Goal: Transaction & Acquisition: Purchase product/service

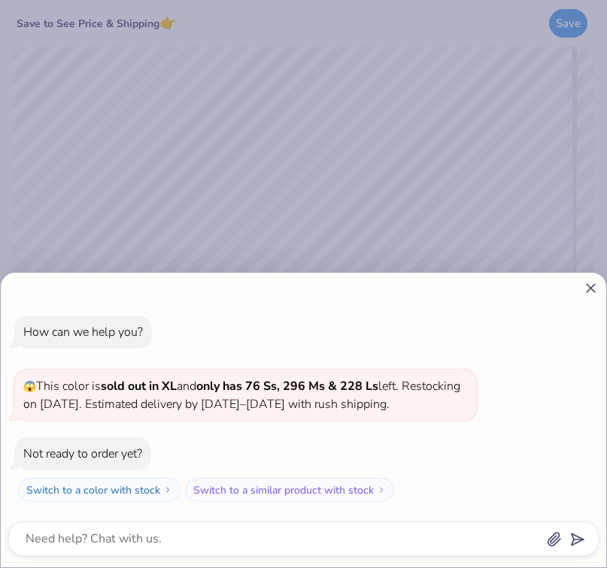
click at [589, 284] on line at bounding box center [590, 288] width 8 height 8
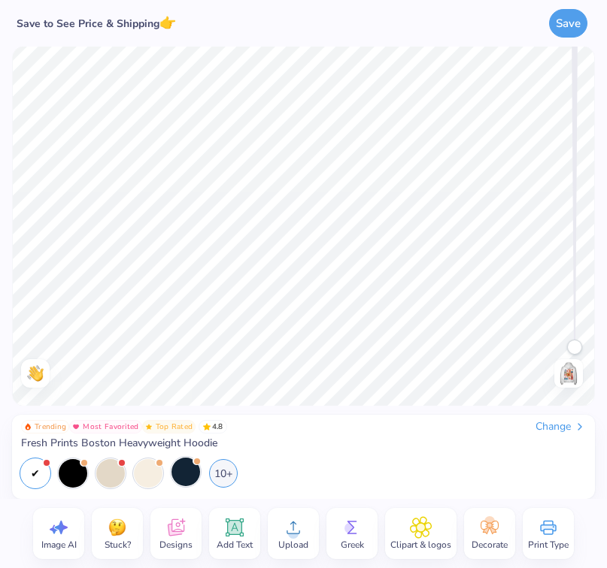
click at [178, 478] on div at bounding box center [185, 472] width 29 height 29
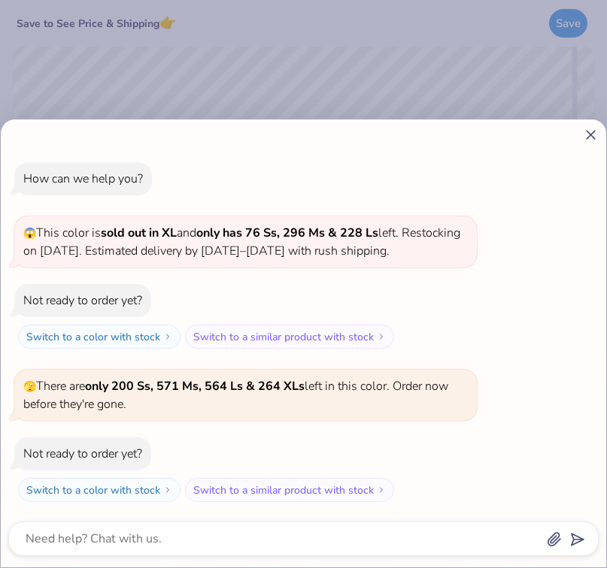
click at [231, 471] on div "How can we help you? 😱 This color is sold out in XL and only has 76 Ss, 296 Ms …" at bounding box center [303, 332] width 590 height 364
click at [589, 131] on line at bounding box center [590, 135] width 8 height 8
type textarea "x"
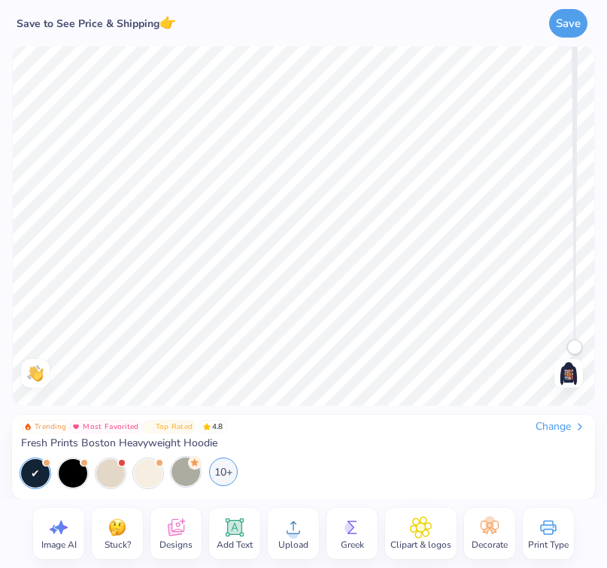
click at [228, 469] on div "10+" at bounding box center [223, 472] width 29 height 29
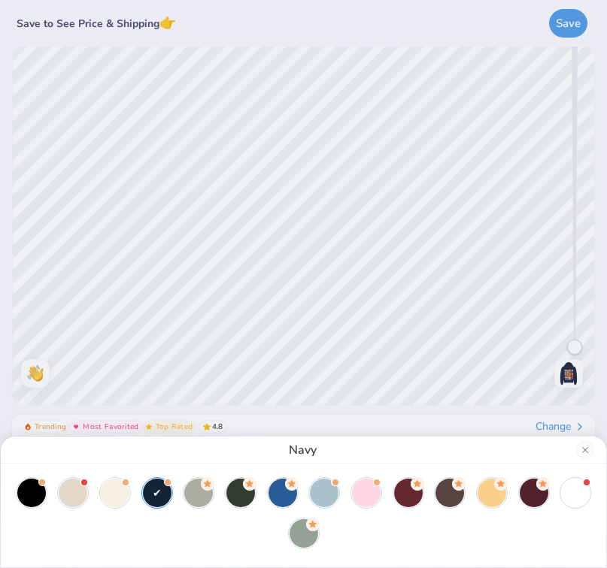
click at [431, 405] on div "Navy" at bounding box center [303, 284] width 607 height 568
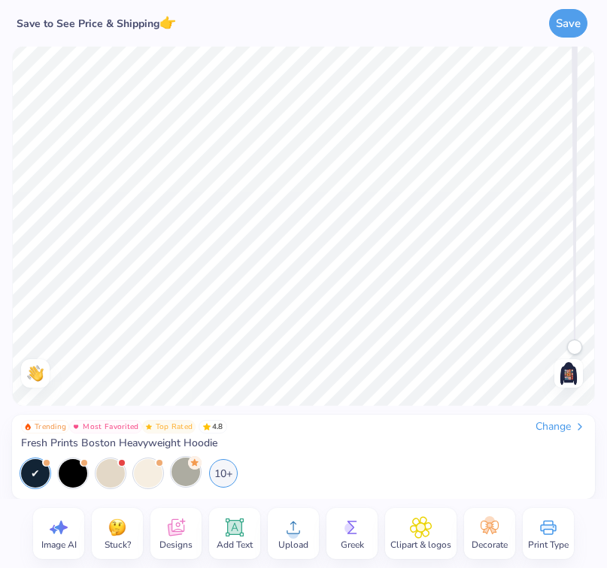
click at [567, 383] on img at bounding box center [568, 374] width 24 height 24
click at [568, 376] on img at bounding box center [568, 374] width 24 height 24
click at [565, 374] on img at bounding box center [568, 374] width 24 height 24
click at [250, 526] on div "Add Text" at bounding box center [234, 533] width 51 height 51
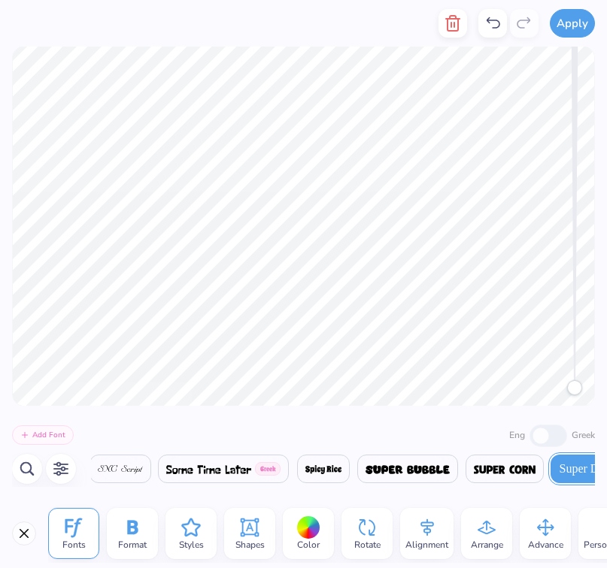
scroll to position [0, 26646]
click at [311, 430] on div "Add Font Eng Greek" at bounding box center [303, 434] width 583 height 25
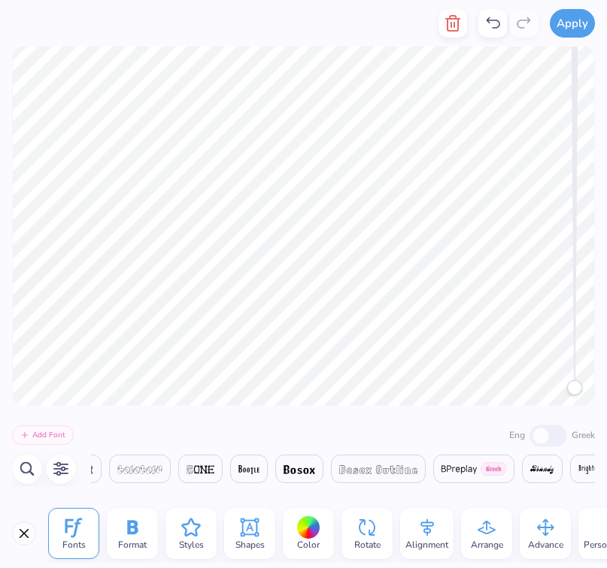
scroll to position [0, 3798]
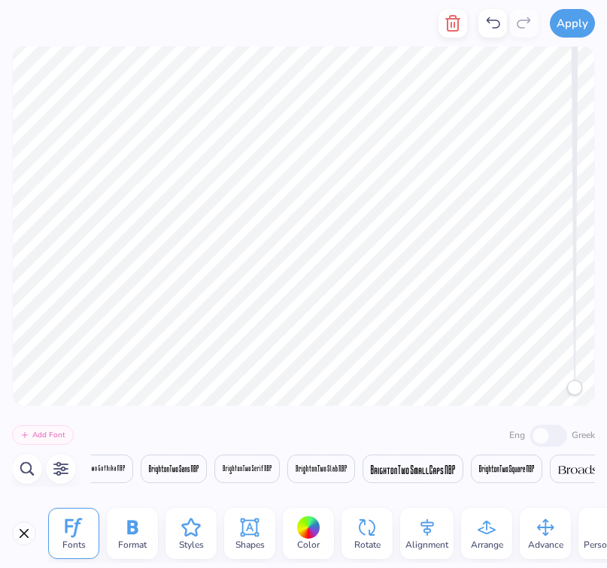
type textarea "ZTA"
click at [307, 528] on div at bounding box center [308, 527] width 23 height 23
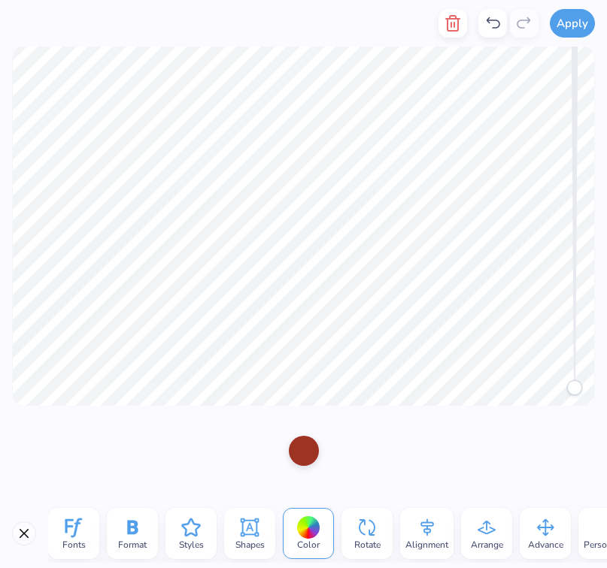
click at [300, 456] on div at bounding box center [304, 451] width 30 height 30
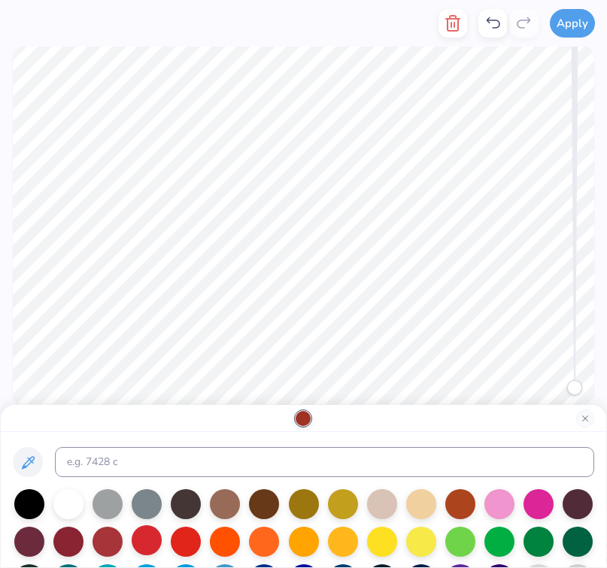
click at [153, 546] on div at bounding box center [147, 540] width 30 height 30
click at [116, 547] on div at bounding box center [107, 540] width 30 height 30
click at [157, 545] on div at bounding box center [147, 540] width 30 height 30
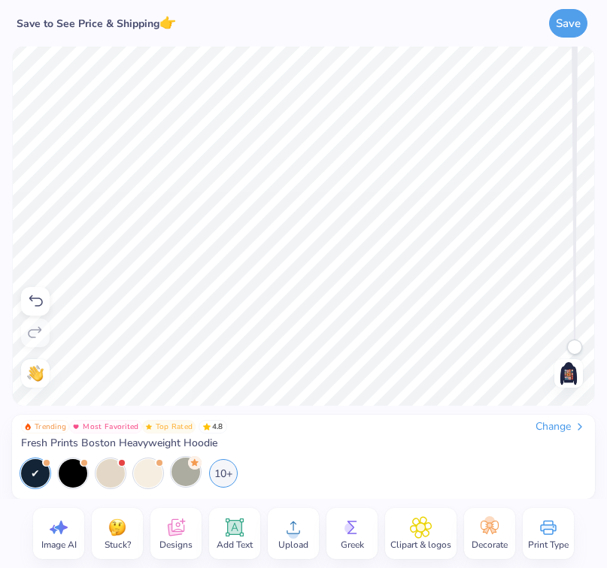
click at [569, 380] on img at bounding box center [568, 374] width 24 height 24
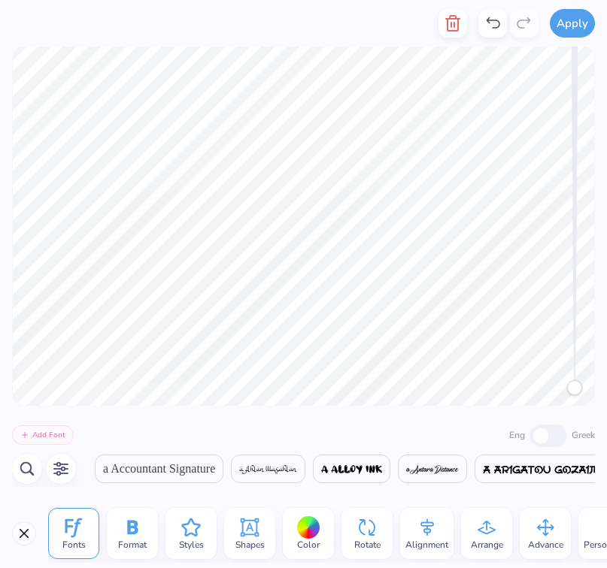
scroll to position [0, 3626]
type textarea "ZTA"
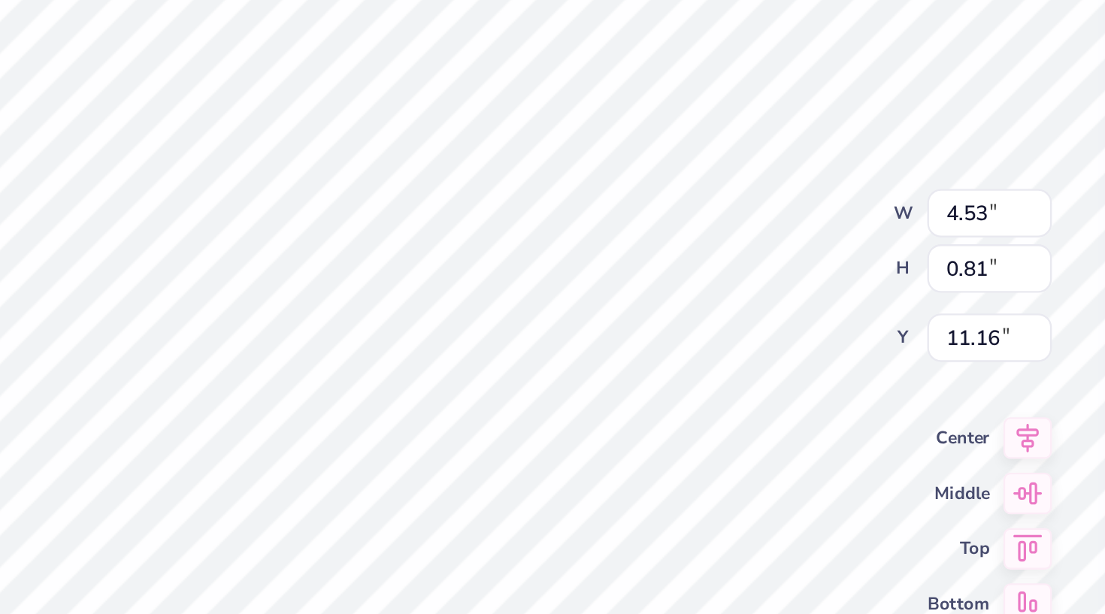
scroll to position [0, 0]
type textarea "D"
type textarea "ZETA TAU ALPHA"
type input "14.00"
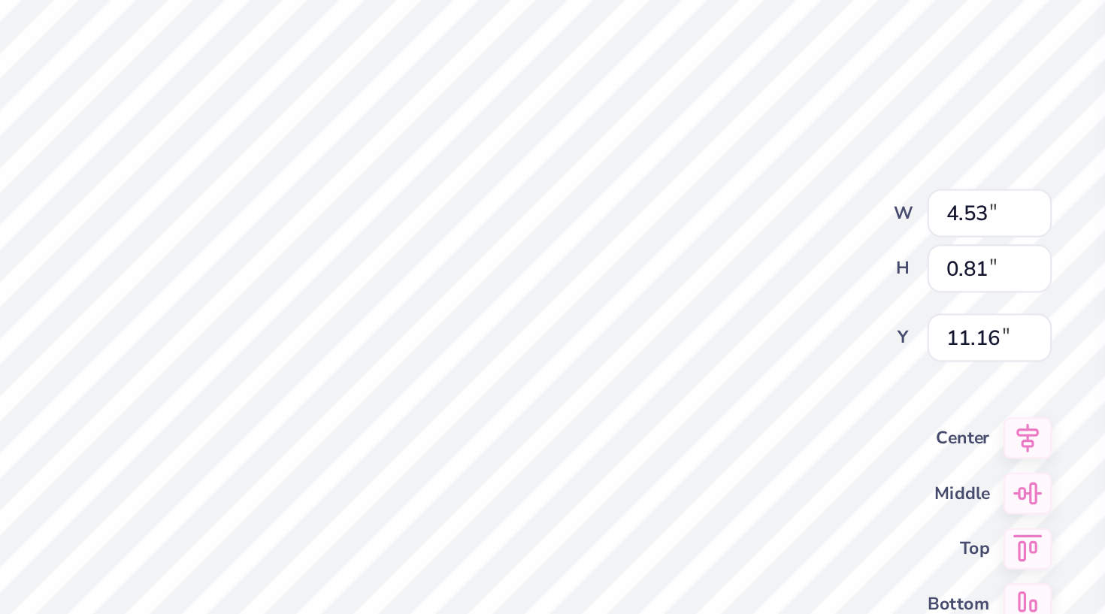
type input "16.98"
type input "5.00"
type input "5.18"
type input "0.81"
type input "11.16"
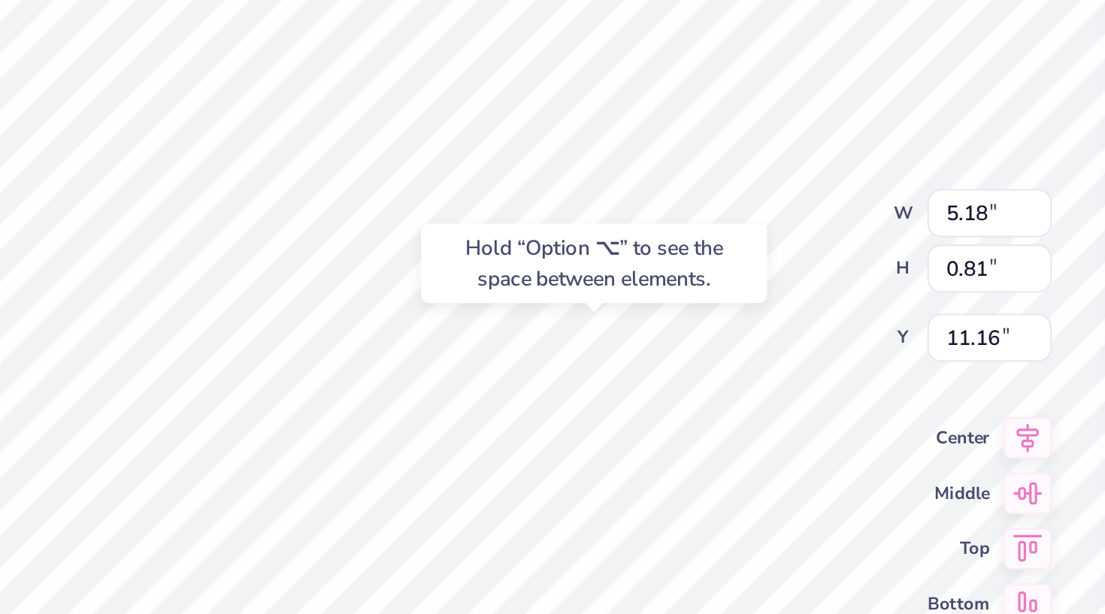
type input "14.00"
type input "16.98"
type input "5.00"
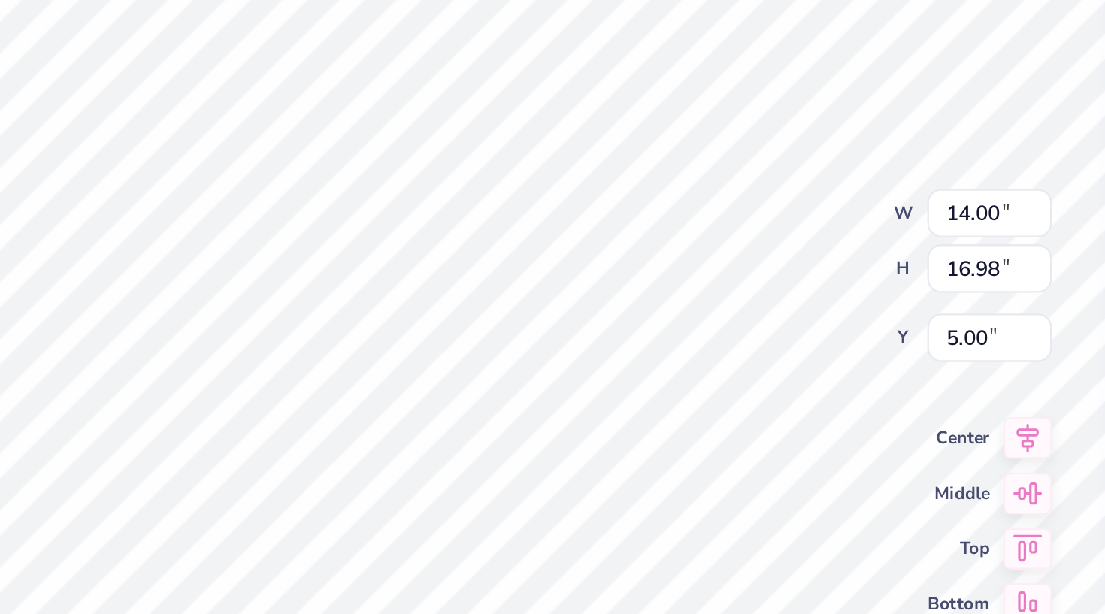
type input "1.76"
type input "0.91"
type input "14.87"
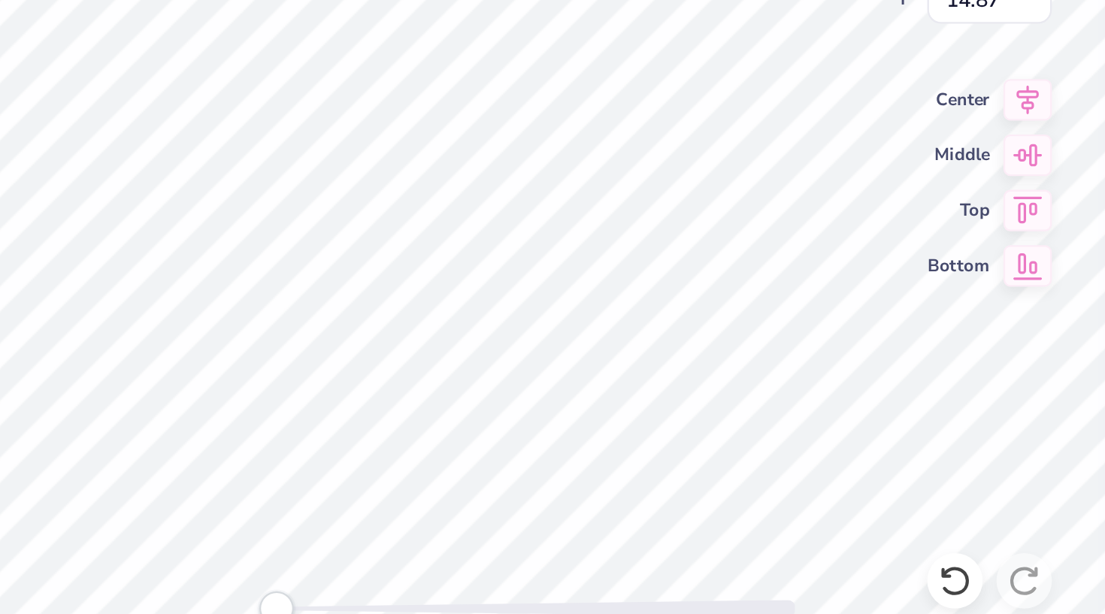
scroll to position [0, 0]
type textarea "1898"
type input "1.37"
type input "0.65"
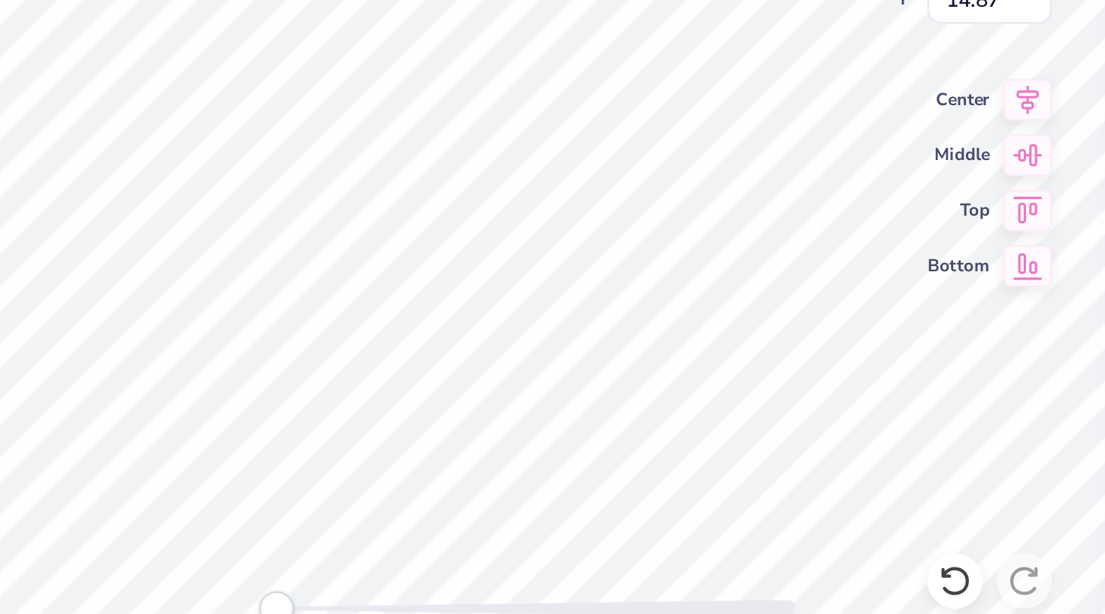
type input "14.73"
type input "14.00"
type input "16.98"
type input "5.00"
type input "1.64"
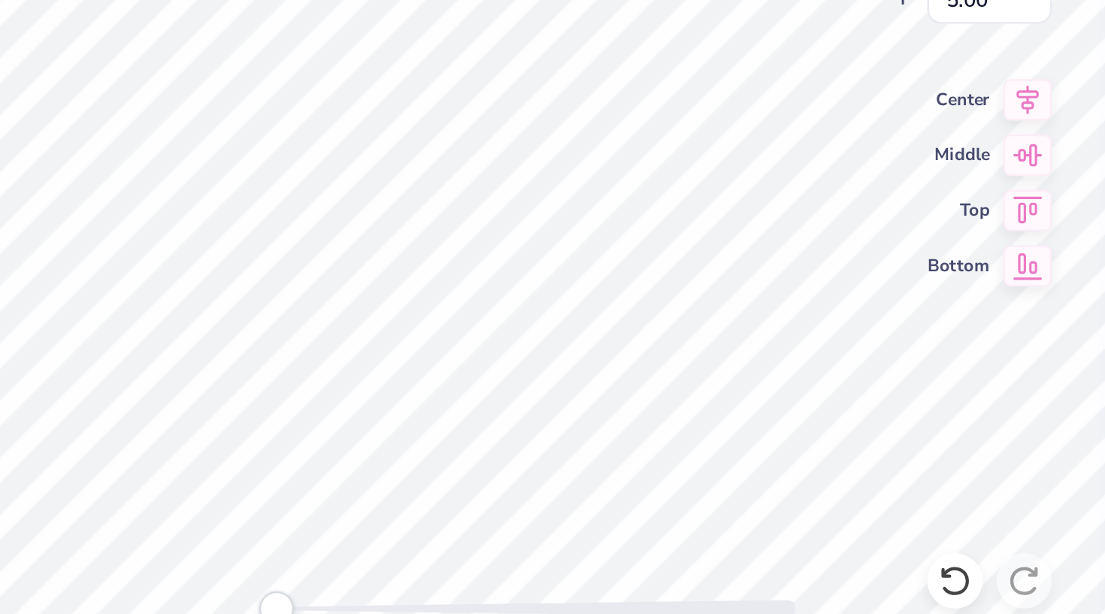
type input "0.77"
type input "13.96"
type textarea "love"
type input "14.00"
type input "16.98"
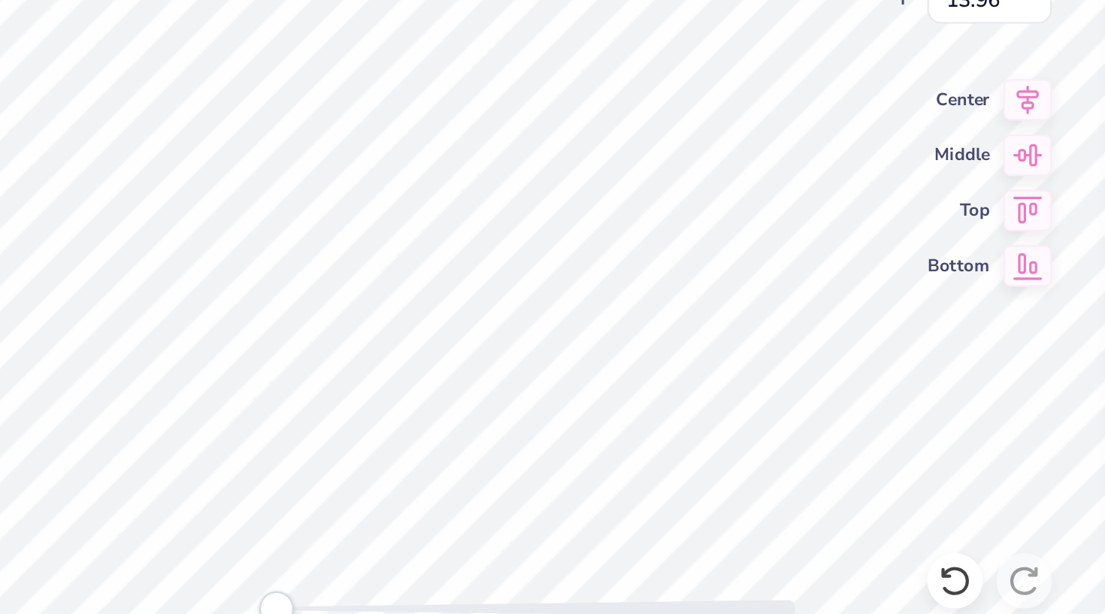
type input "5.00"
type input "1.49"
type input "0.66"
type input "14.01"
type textarea "AM"
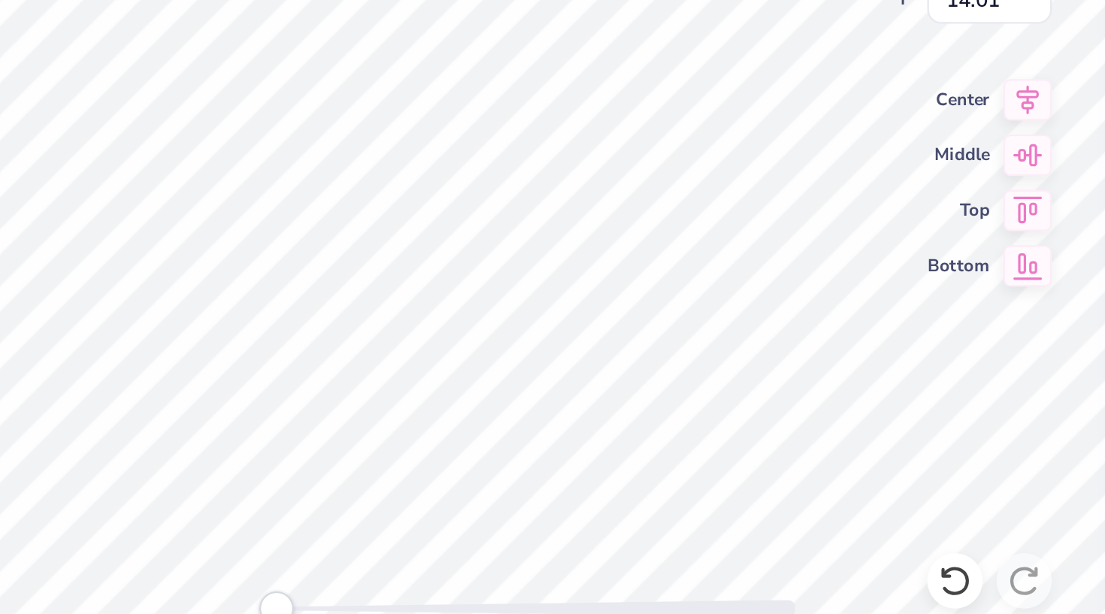
type input "14.00"
type input "16.98"
type input "5.00"
type input "1.45"
type input "0.63"
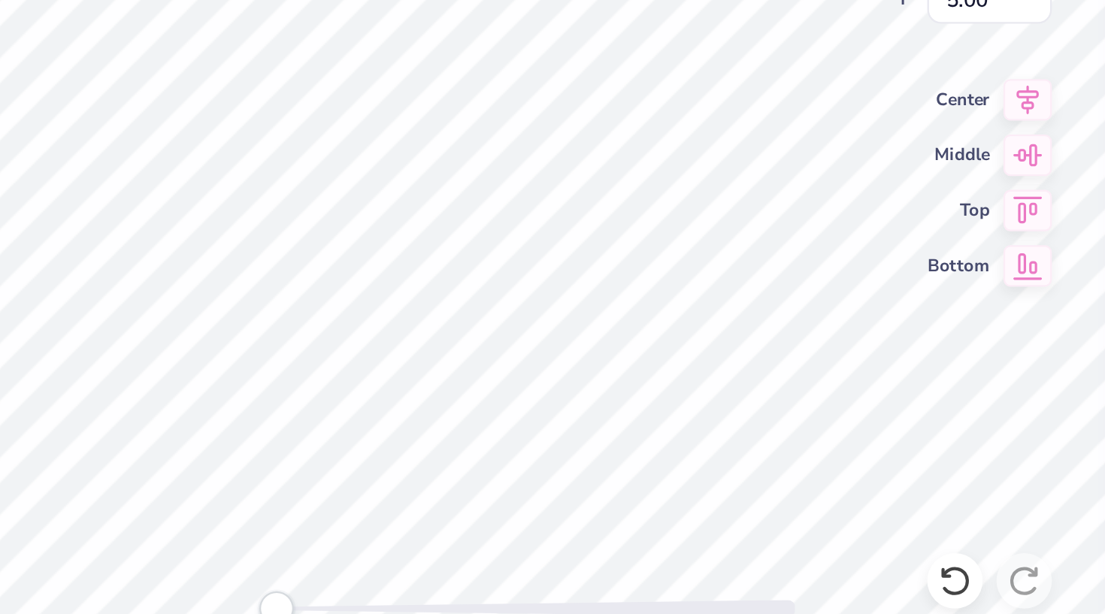
type input "14.03"
type input "1.64"
type input "0.66"
type input "13.18"
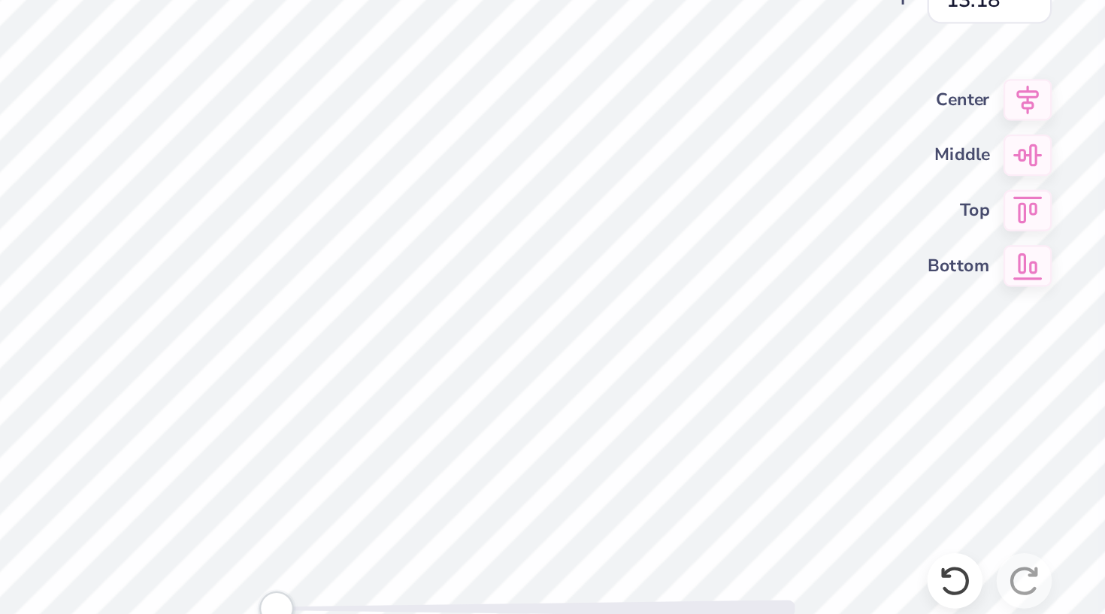
type textarea "ZL"
type input "14.00"
type input "16.98"
type input "5.00"
type input "1.06"
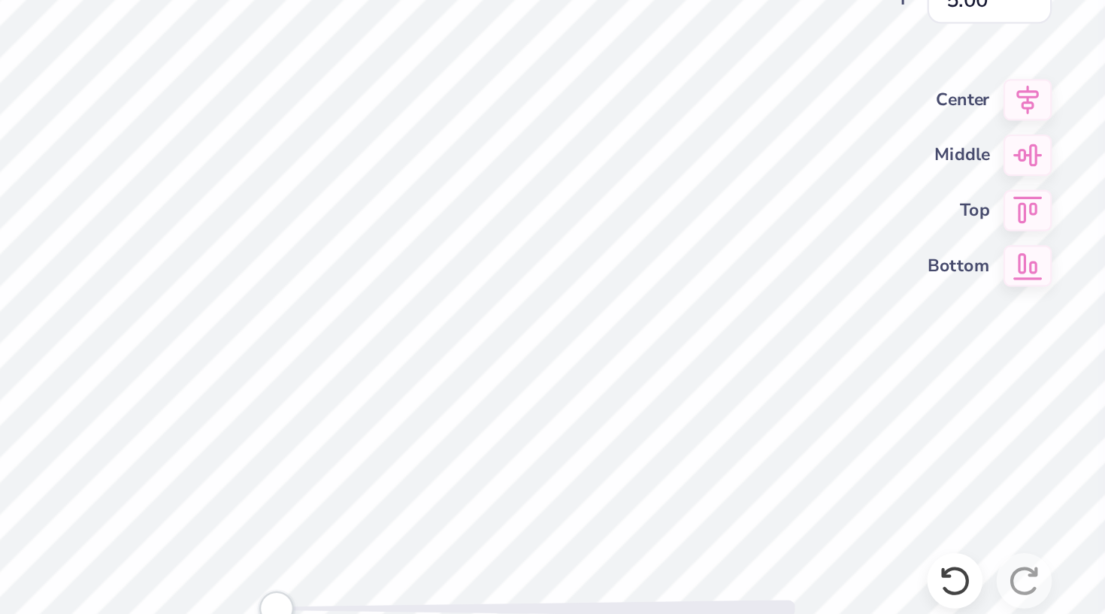
type input "0.62"
type input "13.21"
type input "1.79"
type input "1.04"
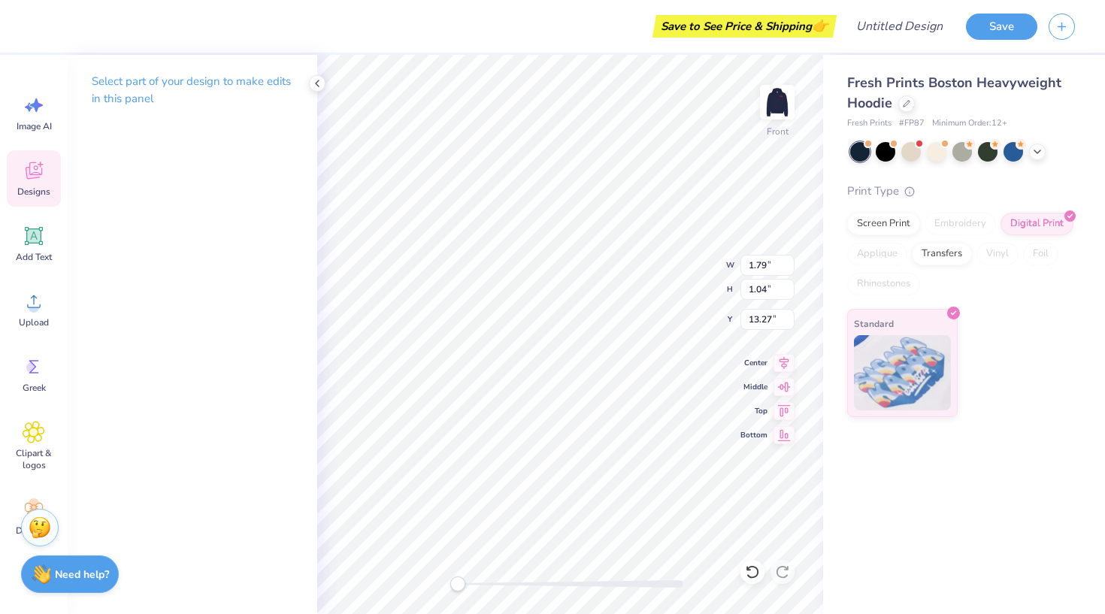
scroll to position [1, 0]
type textarea "Z"
type textarea "With love, ZTA"
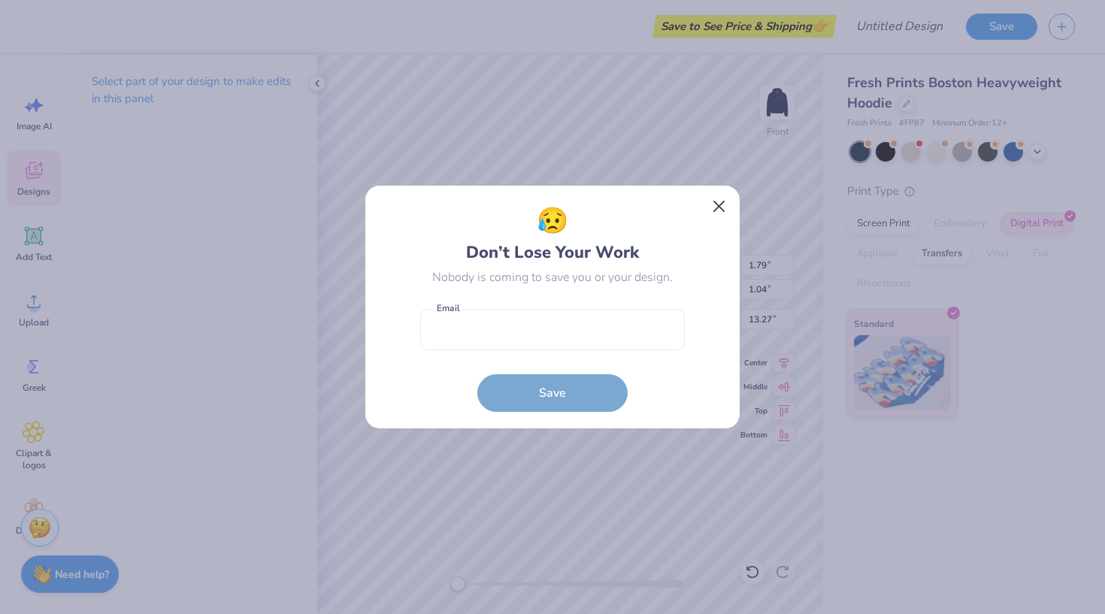
click at [606, 204] on button "Close" at bounding box center [719, 206] width 29 height 29
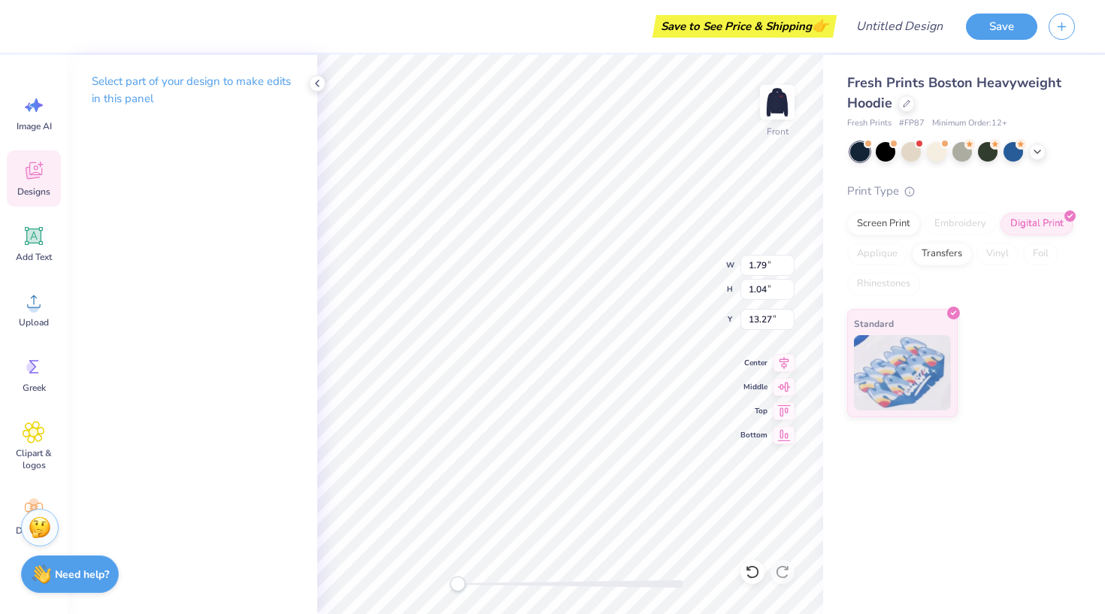
type input "1.32"
type input "2.24"
type input "14.02"
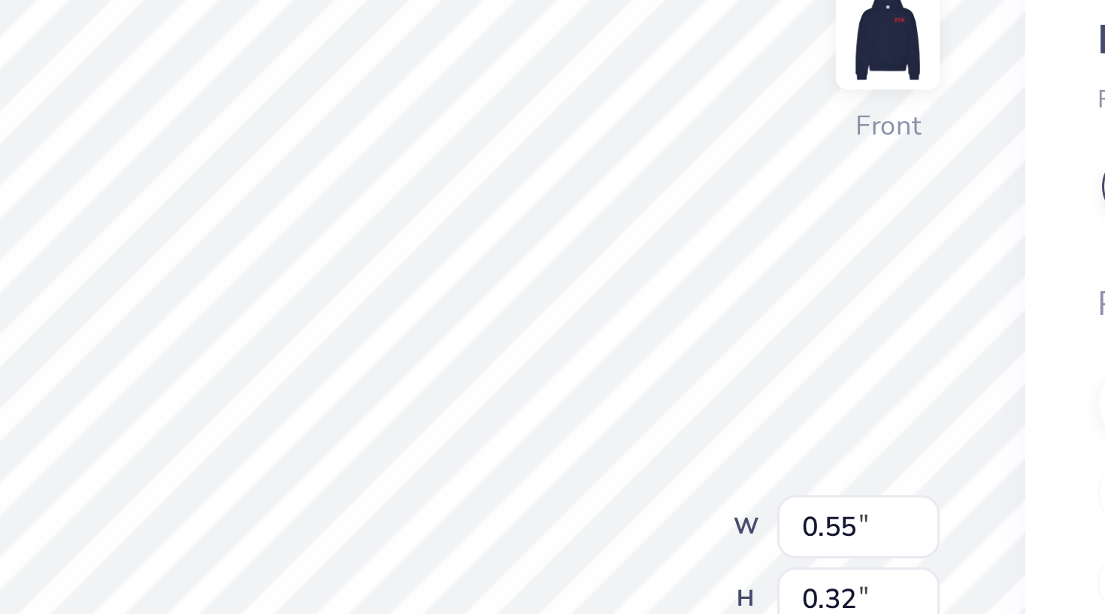
type input "1.32"
type input "0.78"
type input "6.33"
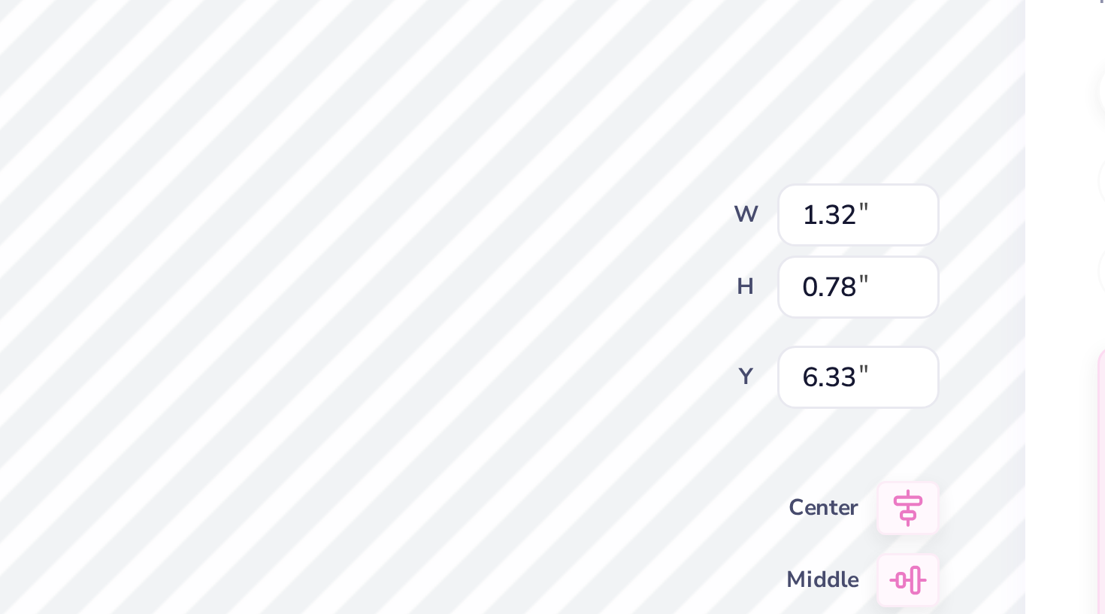
type textarea "/"
type textarea "'26"
type input "0.54"
type input "0.34"
type input "6.76"
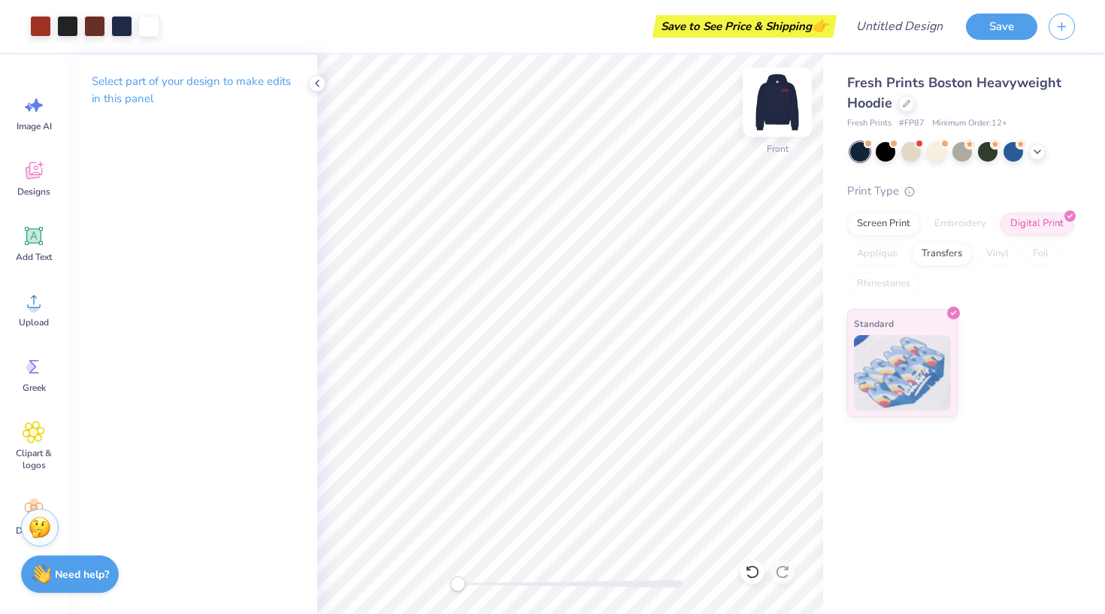
click at [606, 108] on img at bounding box center [777, 102] width 60 height 60
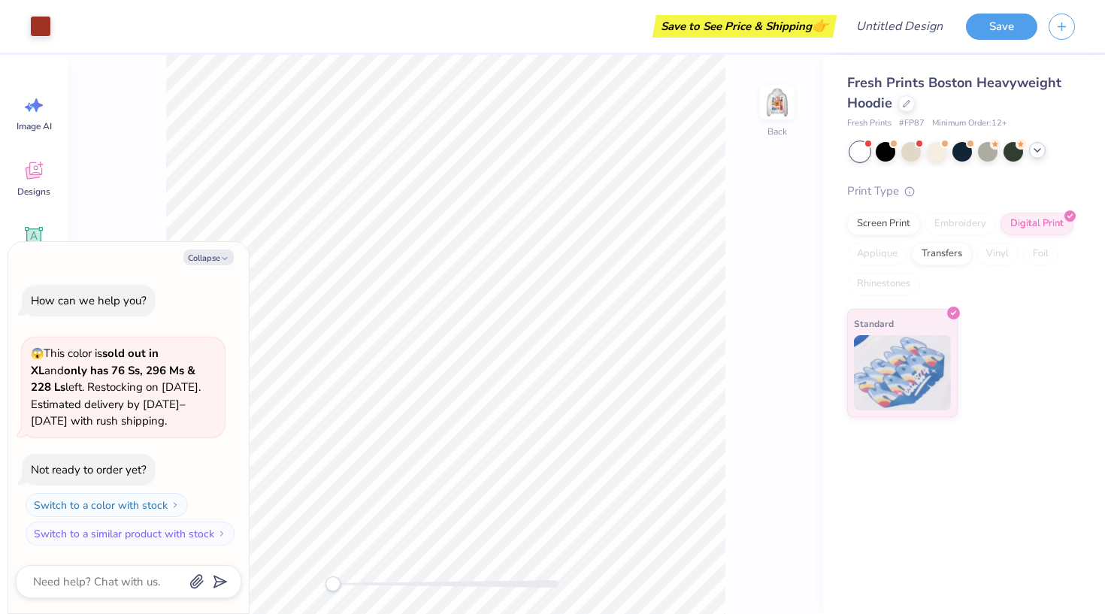
click at [1036, 153] on icon at bounding box center [1037, 150] width 12 height 12
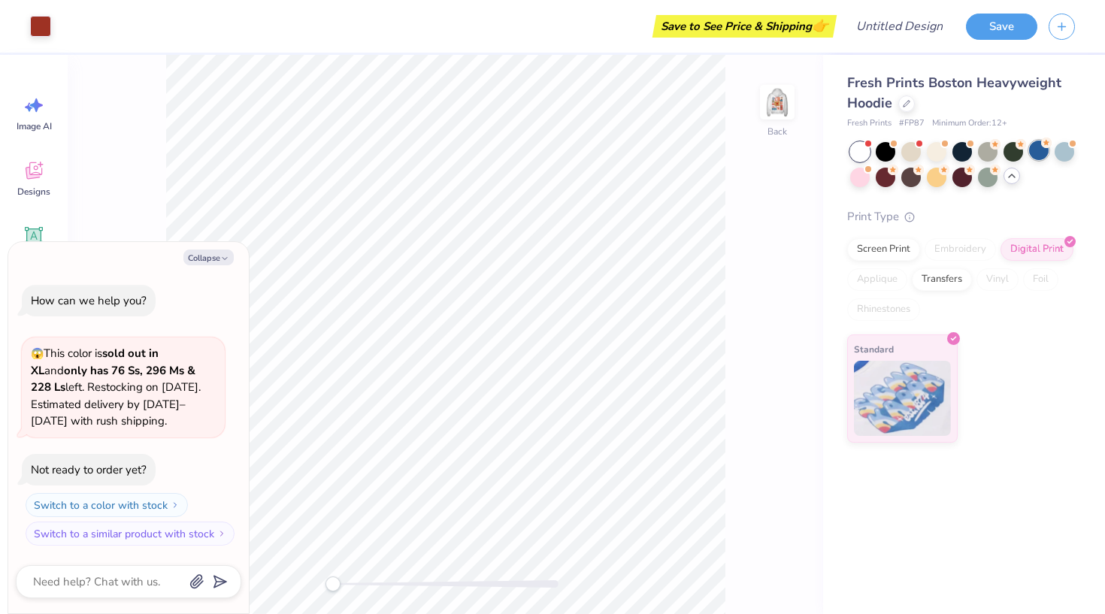
click at [1038, 152] on div at bounding box center [1039, 151] width 20 height 20
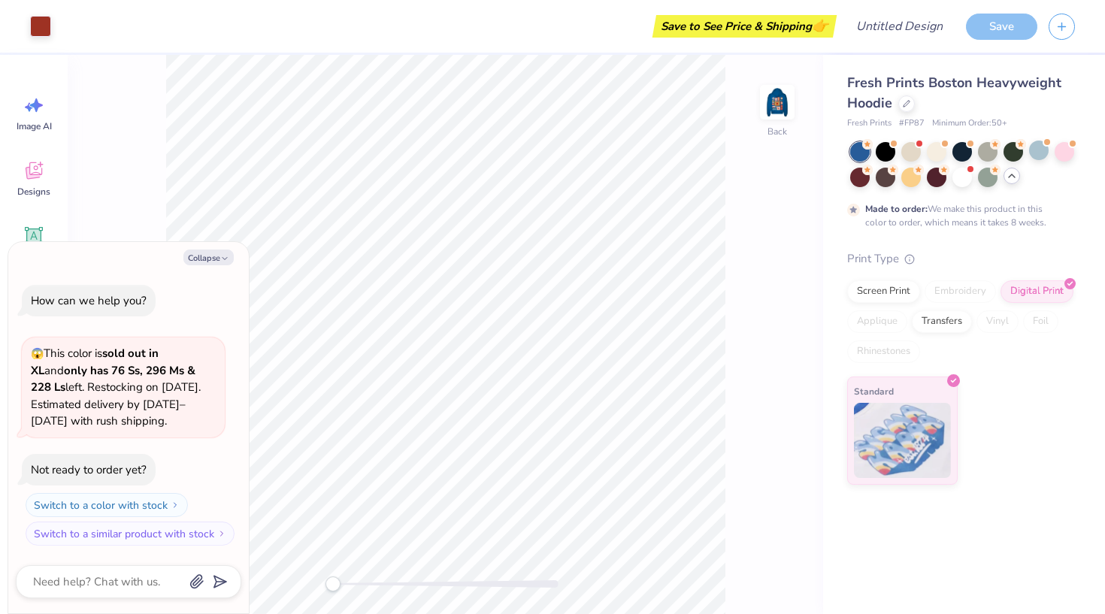
scroll to position [42, 0]
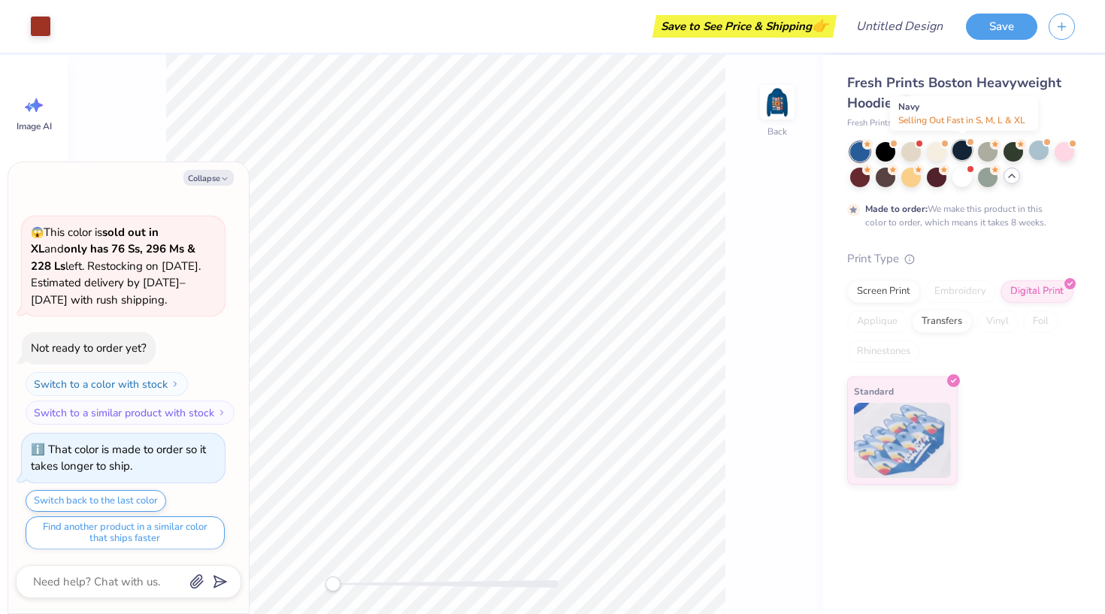
click at [958, 156] on div at bounding box center [962, 151] width 20 height 20
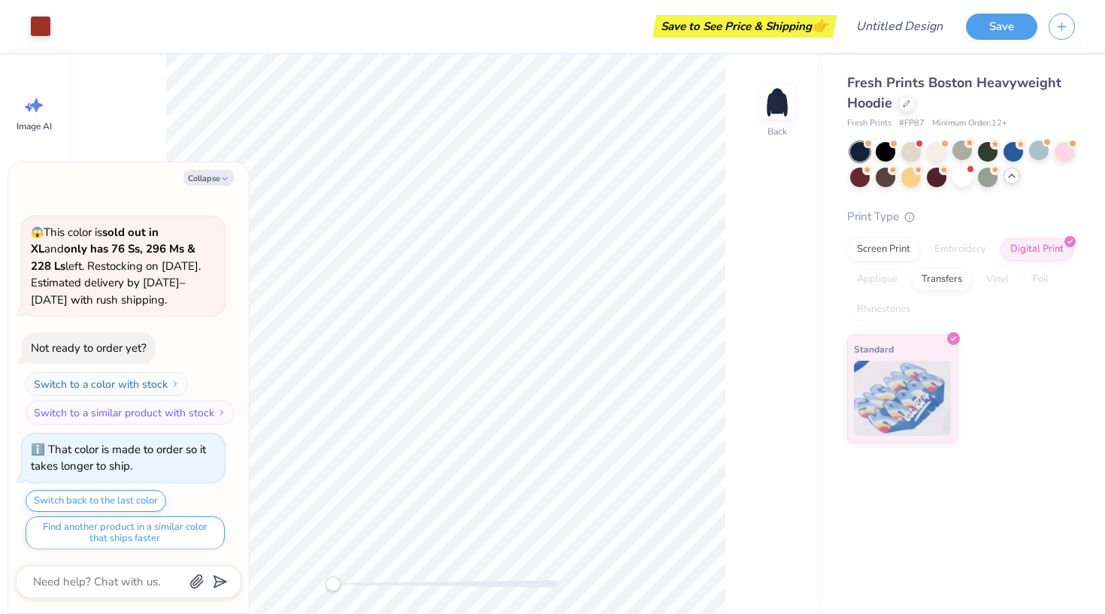
scroll to position [310, 0]
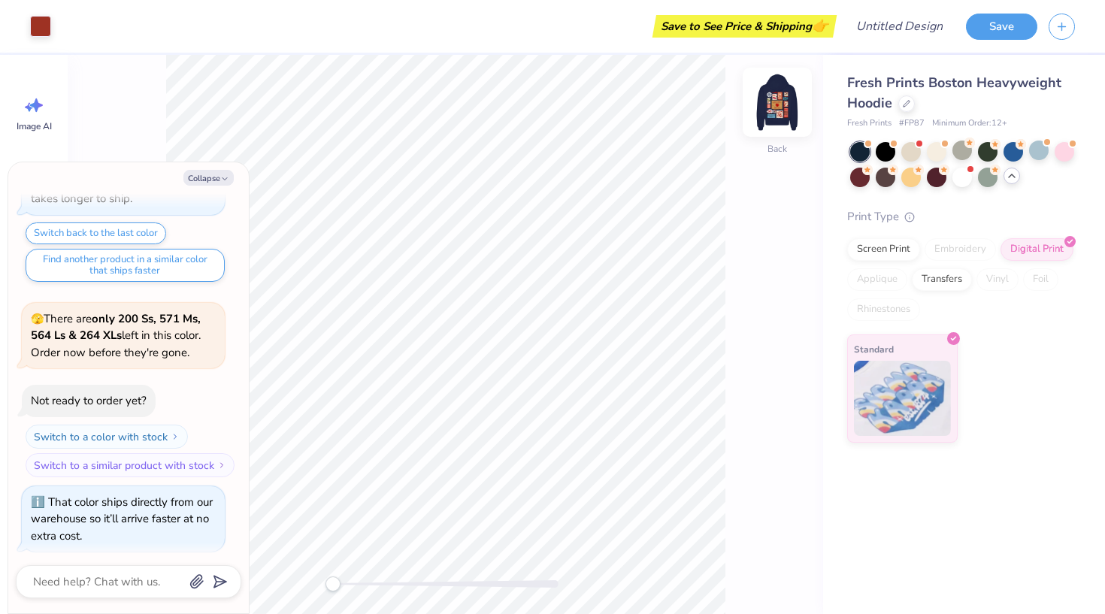
click at [776, 110] on img at bounding box center [777, 102] width 60 height 60
drag, startPoint x: 821, startPoint y: 15, endPoint x: 776, endPoint y: 99, distance: 95.5
click at [776, 99] on img at bounding box center [777, 102] width 60 height 60
click at [776, 99] on img at bounding box center [777, 102] width 30 height 30
click at [779, 95] on img at bounding box center [777, 102] width 60 height 60
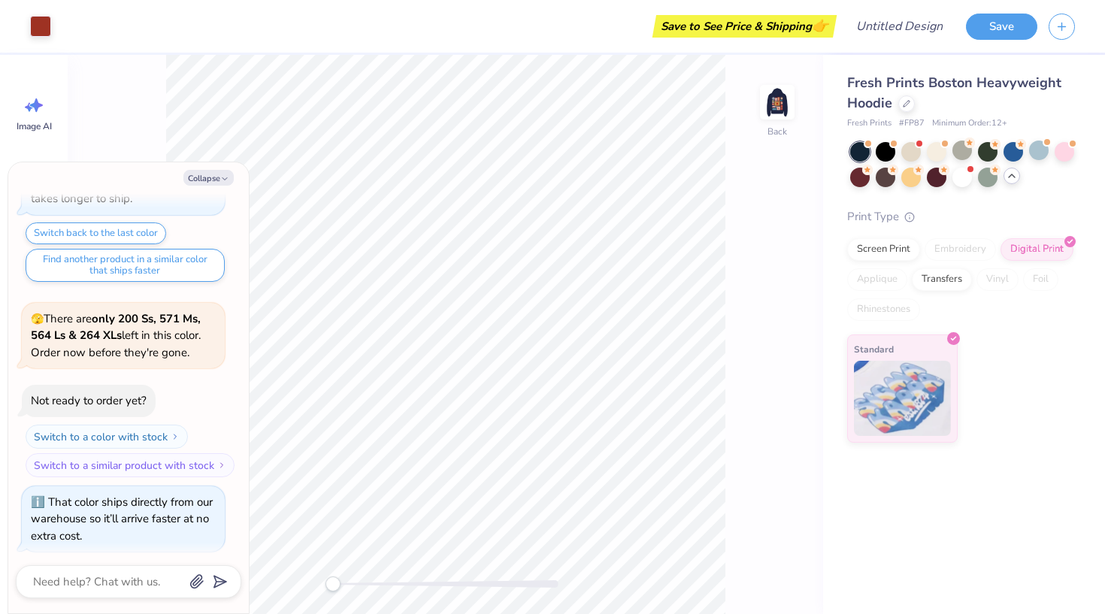
click at [779, 95] on img at bounding box center [777, 102] width 30 height 30
type textarea "x"
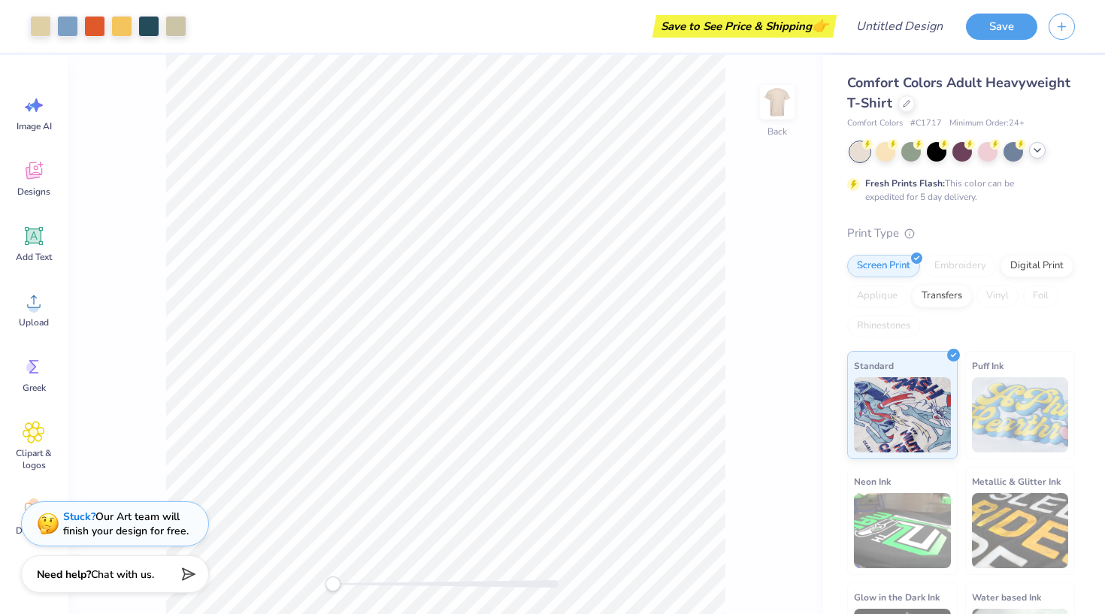
click at [1034, 158] on div at bounding box center [1037, 150] width 17 height 17
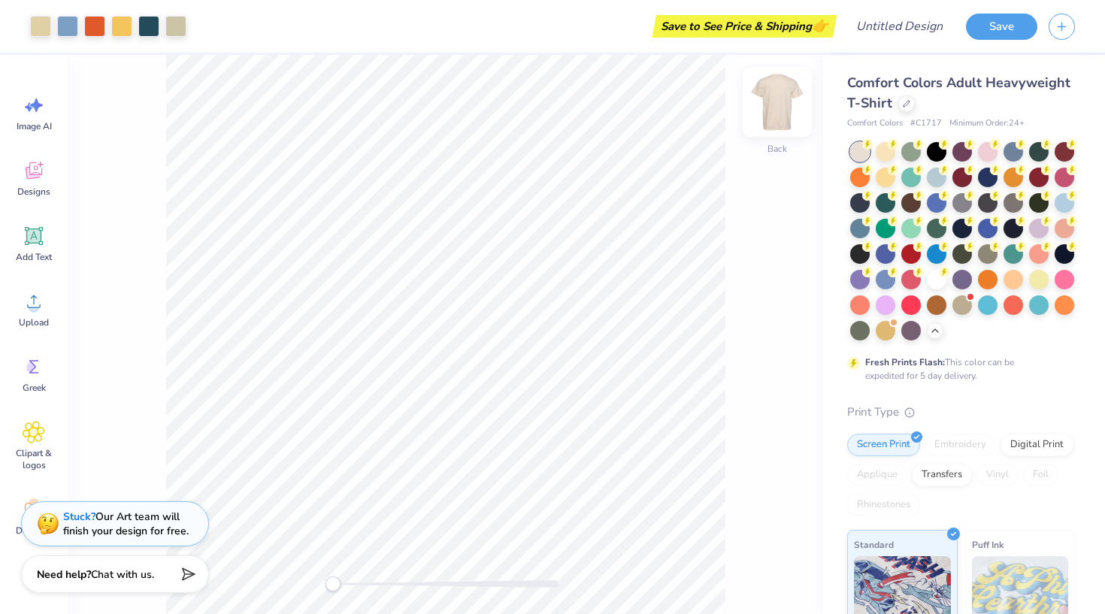
click at [778, 101] on img at bounding box center [777, 102] width 60 height 60
click at [779, 104] on img at bounding box center [777, 102] width 60 height 60
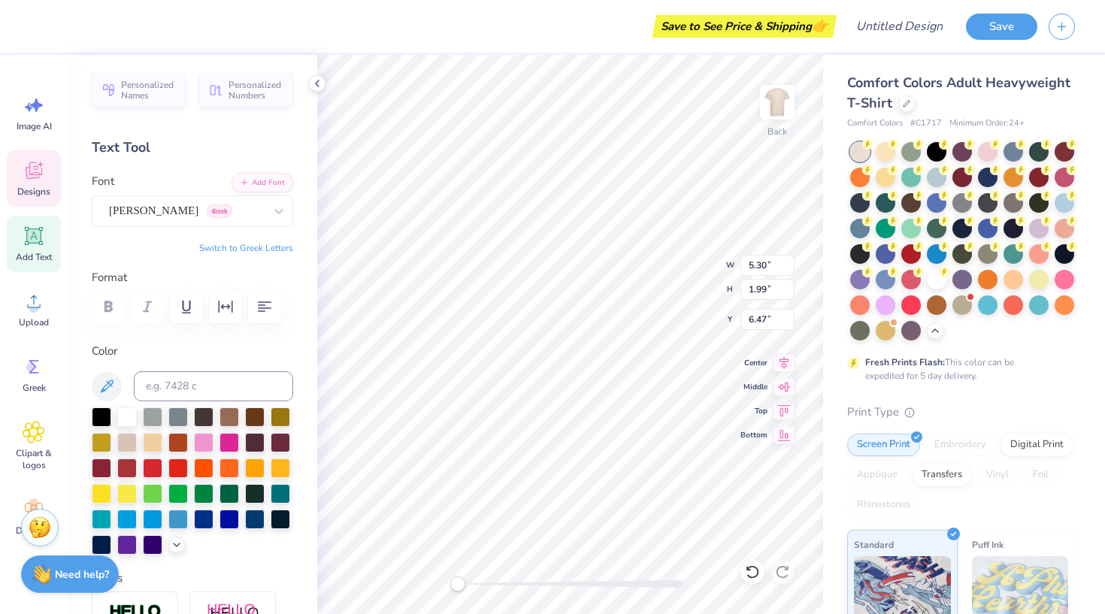
type textarea "1898"
type textarea "A"
type textarea "ZLAM"
type input "1.74"
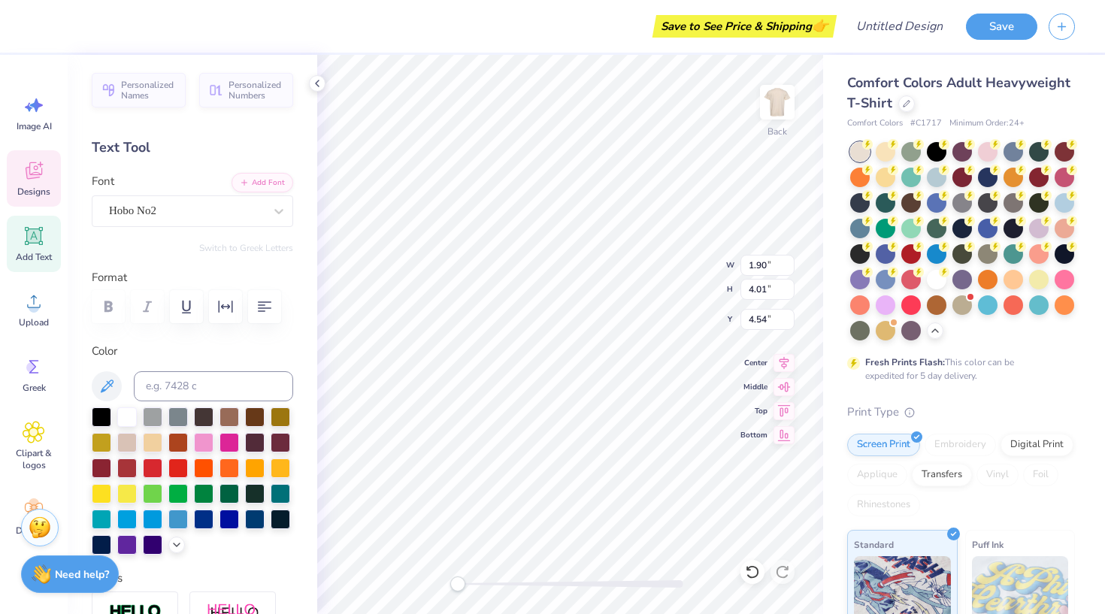
type input "3.67"
type input "4.88"
type input "1.68"
type input "0.68"
type input "12.67"
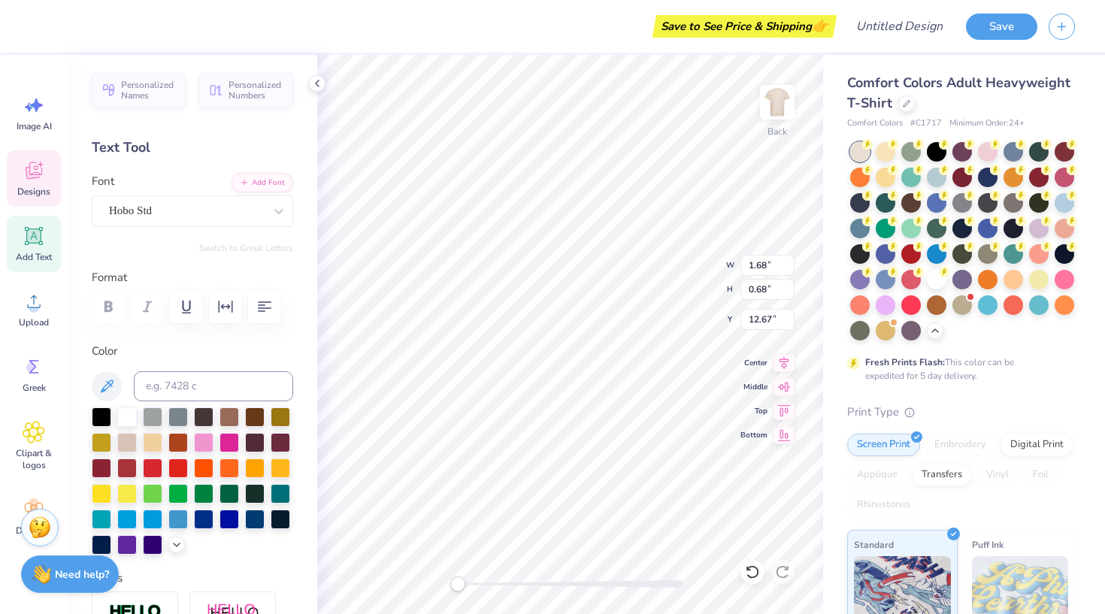
type textarea "2026"
type input "4.51"
type input "1.25"
type input "9.83"
type input "5.93"
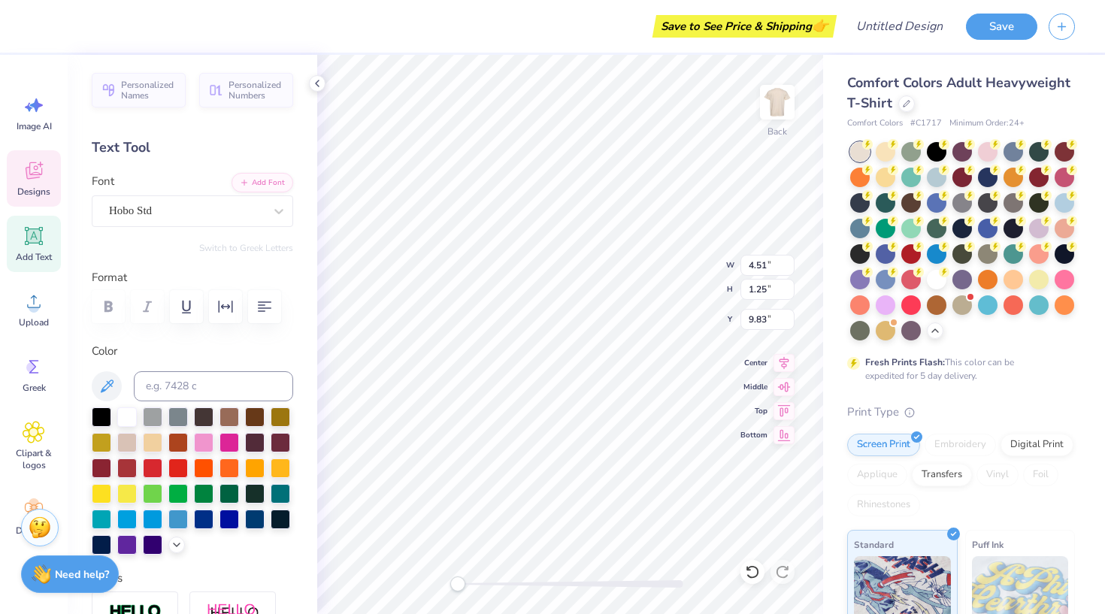
type input "2.45"
type input "8.89"
type input "4.51"
type input "1.25"
type input "9.83"
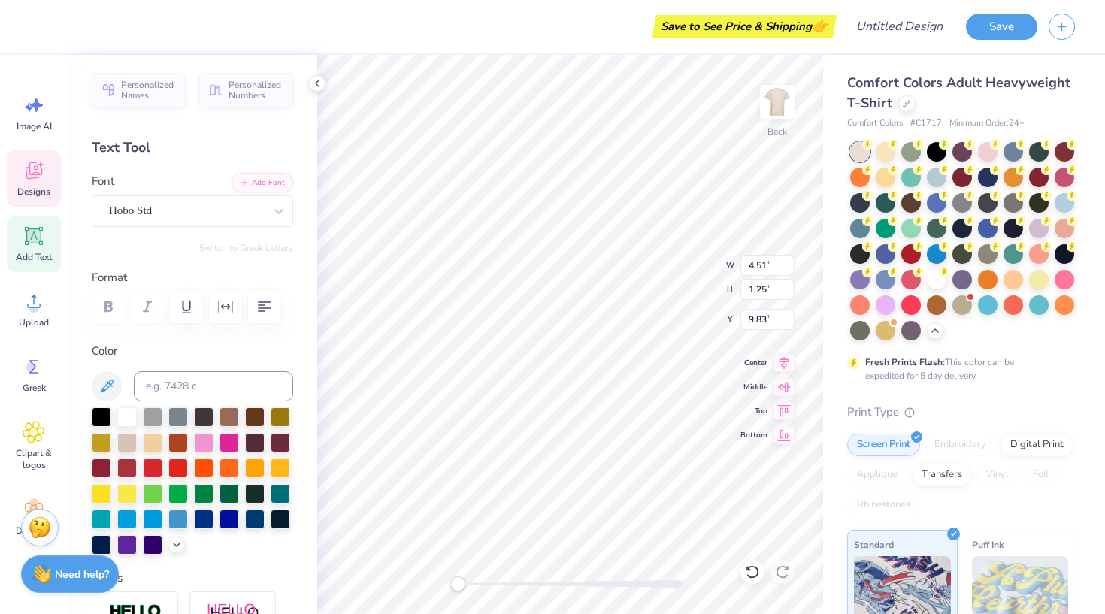
scroll to position [0, 0]
type textarea "P"
type textarea "ZTA"
click at [235, 314] on button "button" at bounding box center [225, 306] width 33 height 33
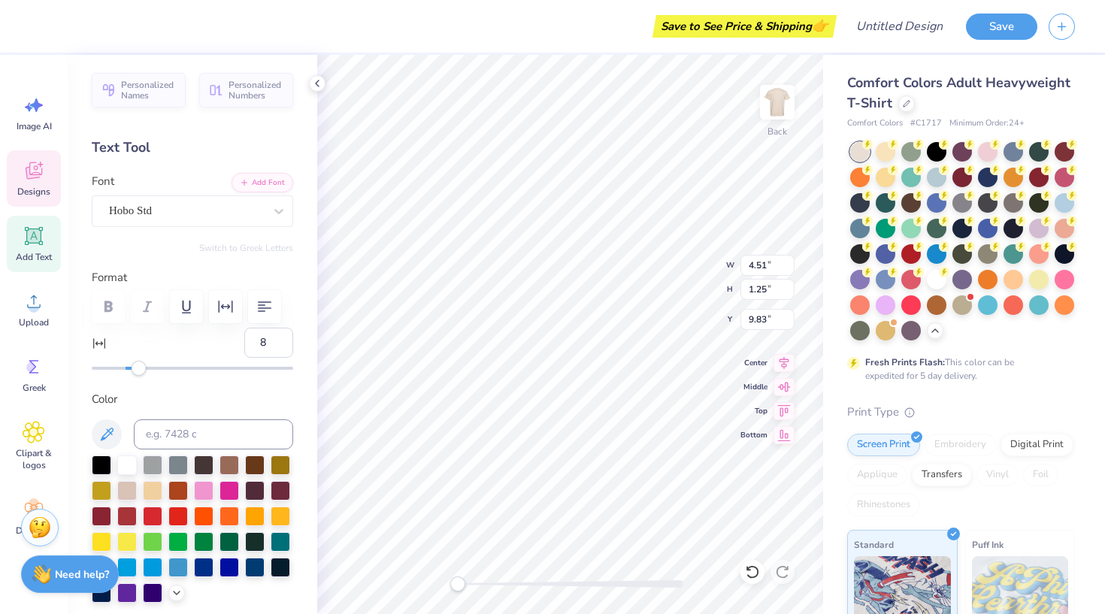
type input "9"
drag, startPoint x: 126, startPoint y: 370, endPoint x: 140, endPoint y: 371, distance: 14.3
click at [140, 371] on div "Accessibility label" at bounding box center [139, 368] width 15 height 15
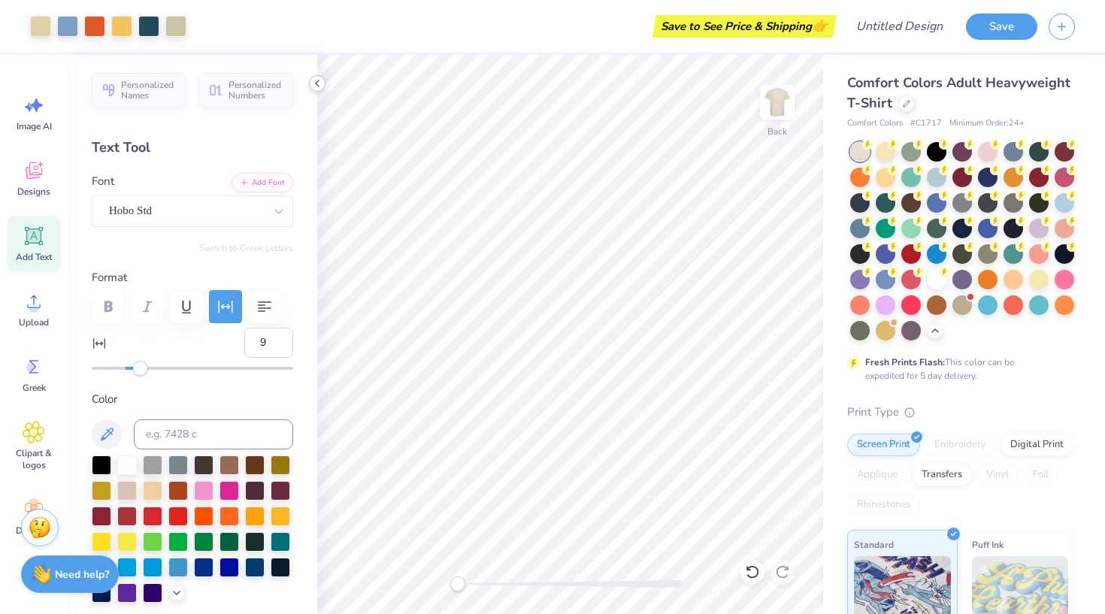
click at [315, 80] on icon at bounding box center [317, 83] width 12 height 12
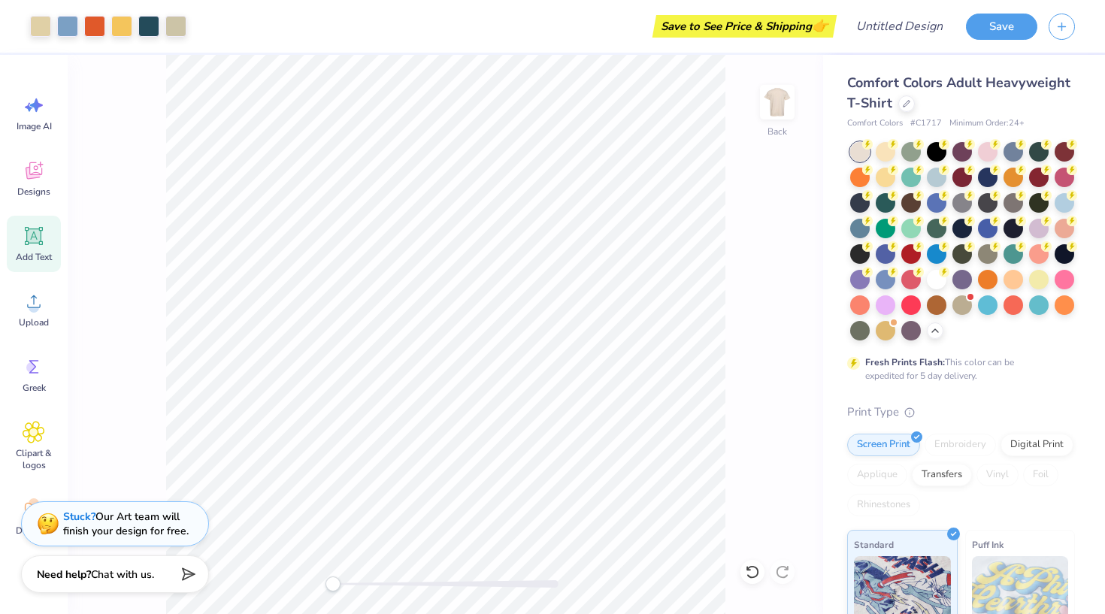
type input "0"
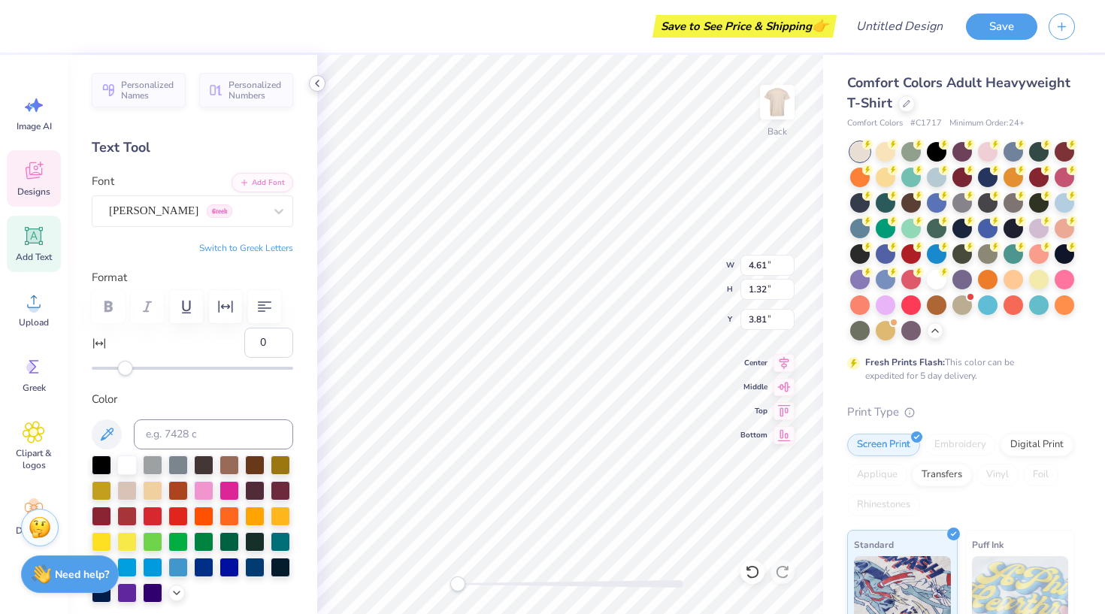
click at [316, 84] on icon at bounding box center [317, 83] width 12 height 12
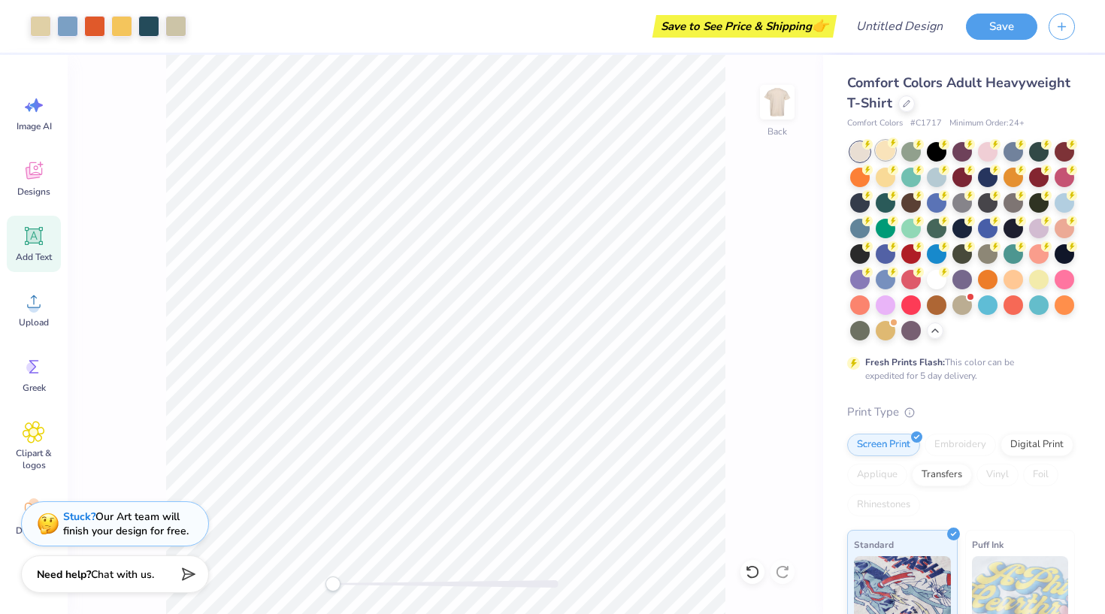
click at [893, 150] on div at bounding box center [886, 151] width 20 height 20
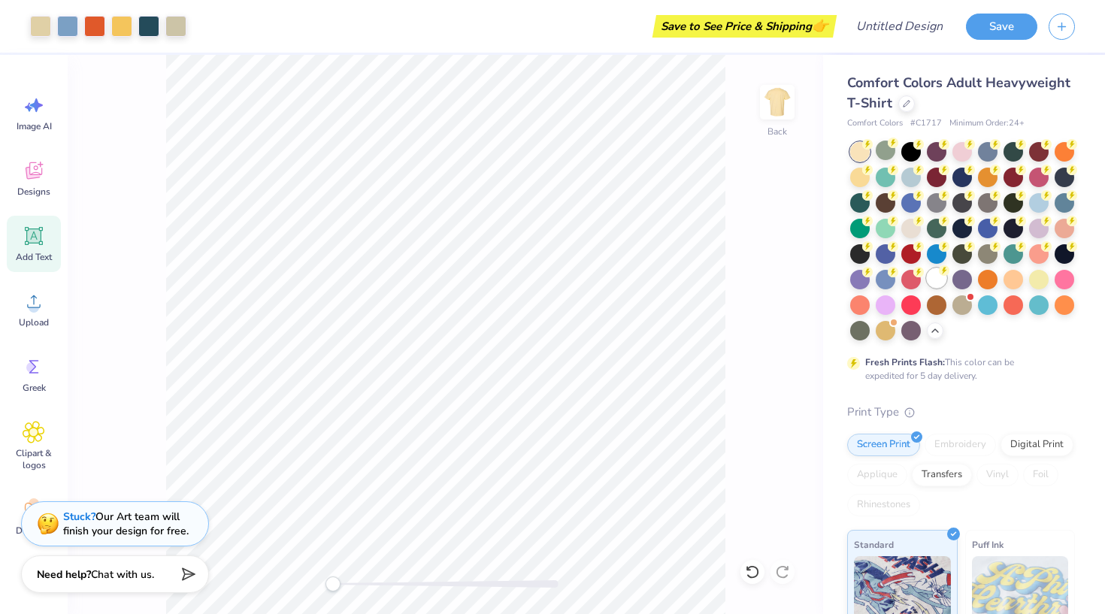
click at [941, 283] on div at bounding box center [937, 278] width 20 height 20
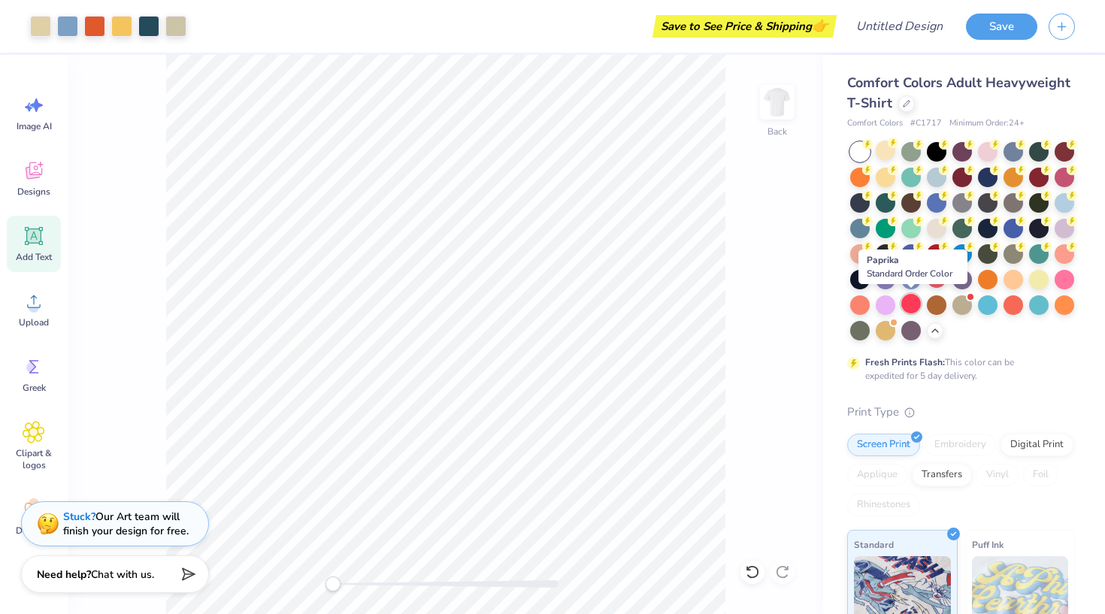
click at [911, 307] on div at bounding box center [911, 304] width 20 height 20
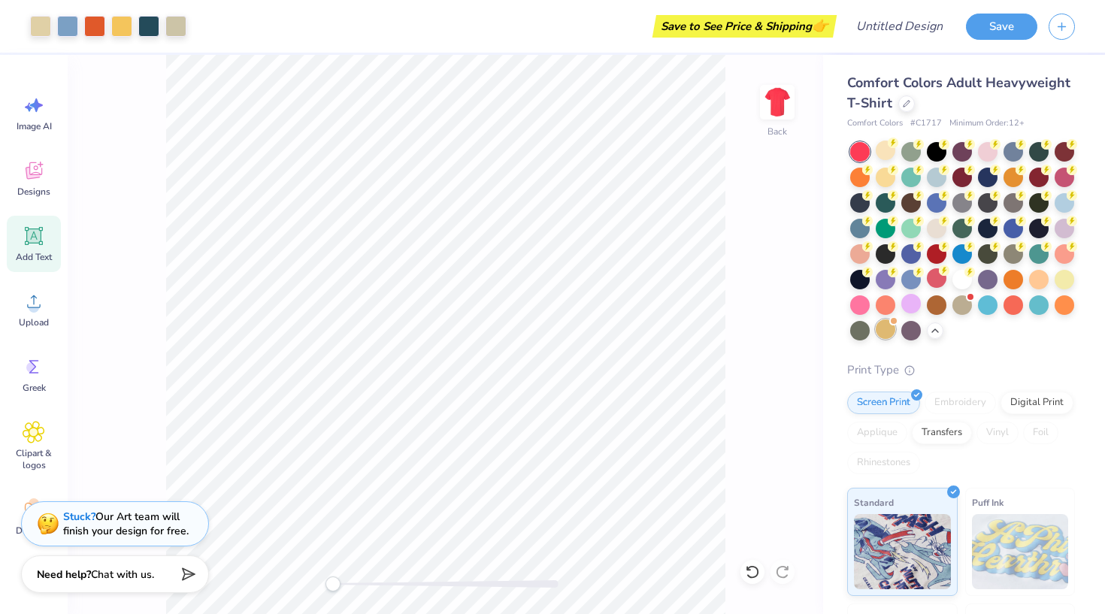
click at [888, 334] on div at bounding box center [886, 329] width 20 height 20
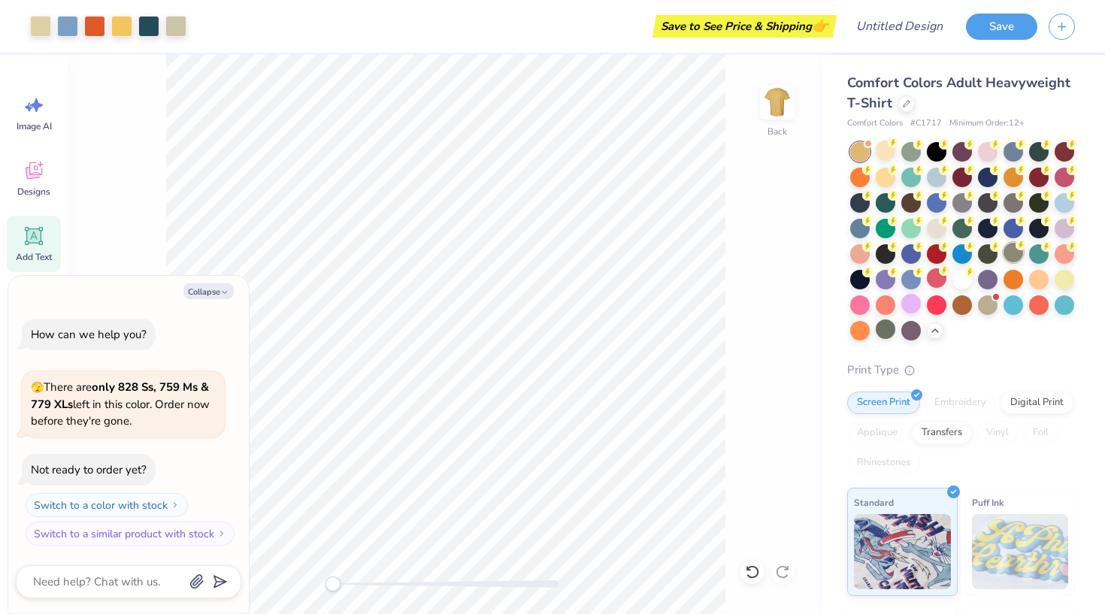
click at [1013, 251] on div at bounding box center [1013, 253] width 20 height 20
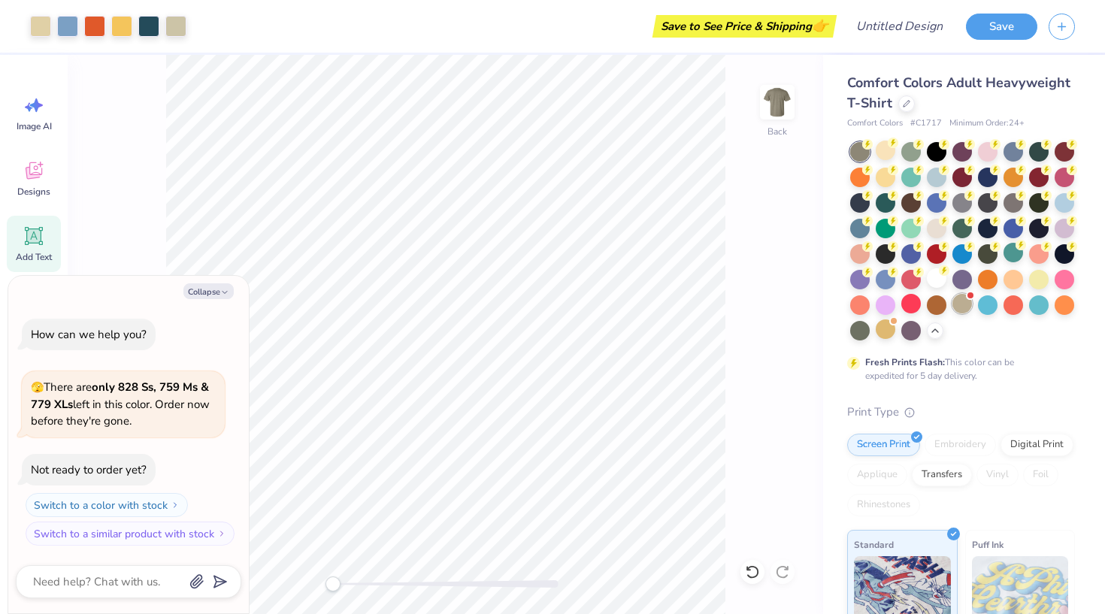
click at [959, 301] on div at bounding box center [962, 304] width 20 height 20
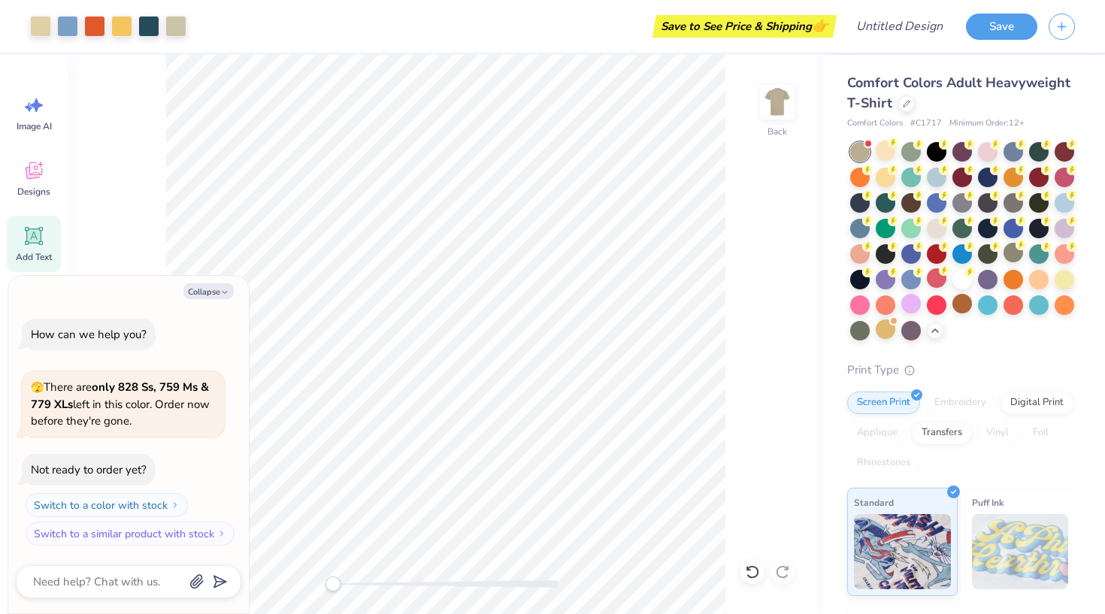
scroll to position [79, 0]
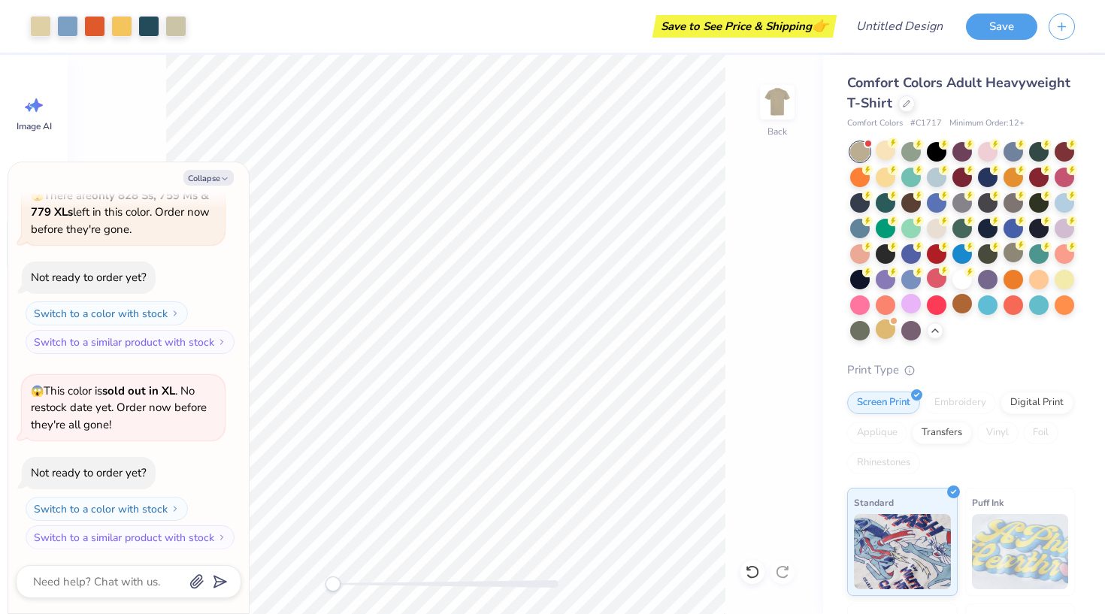
click at [867, 151] on div at bounding box center [860, 152] width 20 height 20
click at [894, 150] on div at bounding box center [886, 151] width 20 height 20
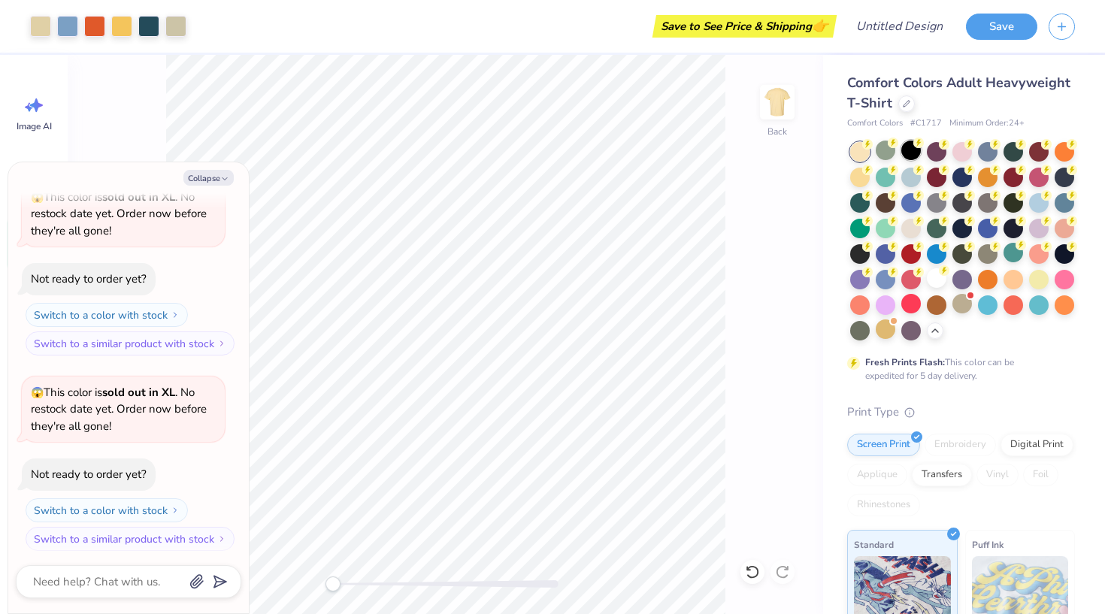
click at [912, 159] on div at bounding box center [911, 151] width 20 height 20
click at [1041, 197] on icon at bounding box center [1046, 194] width 11 height 11
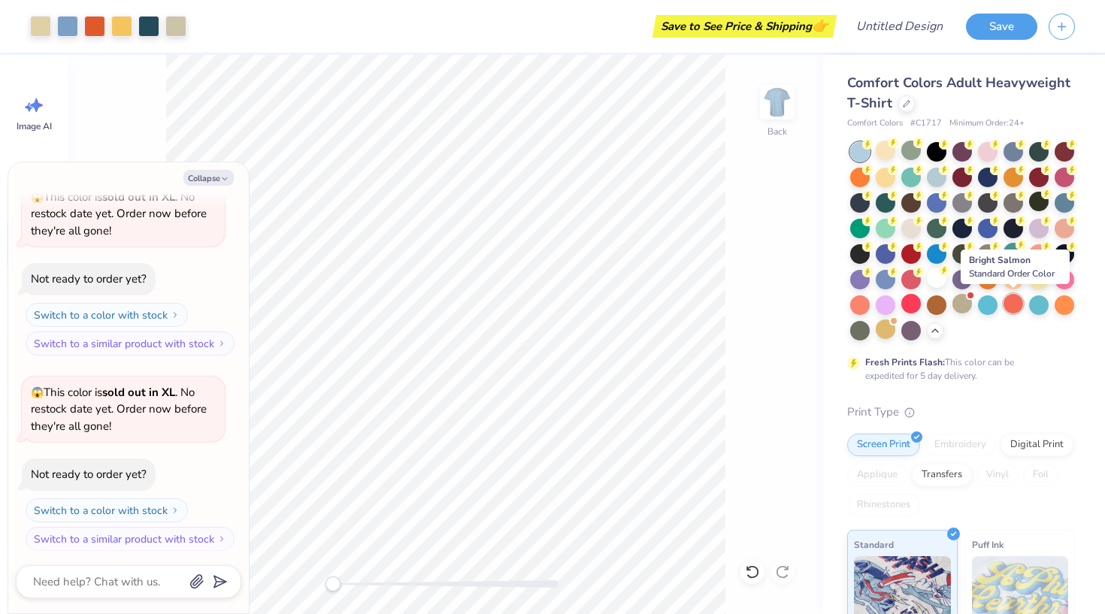
click at [1009, 302] on div at bounding box center [1013, 304] width 20 height 20
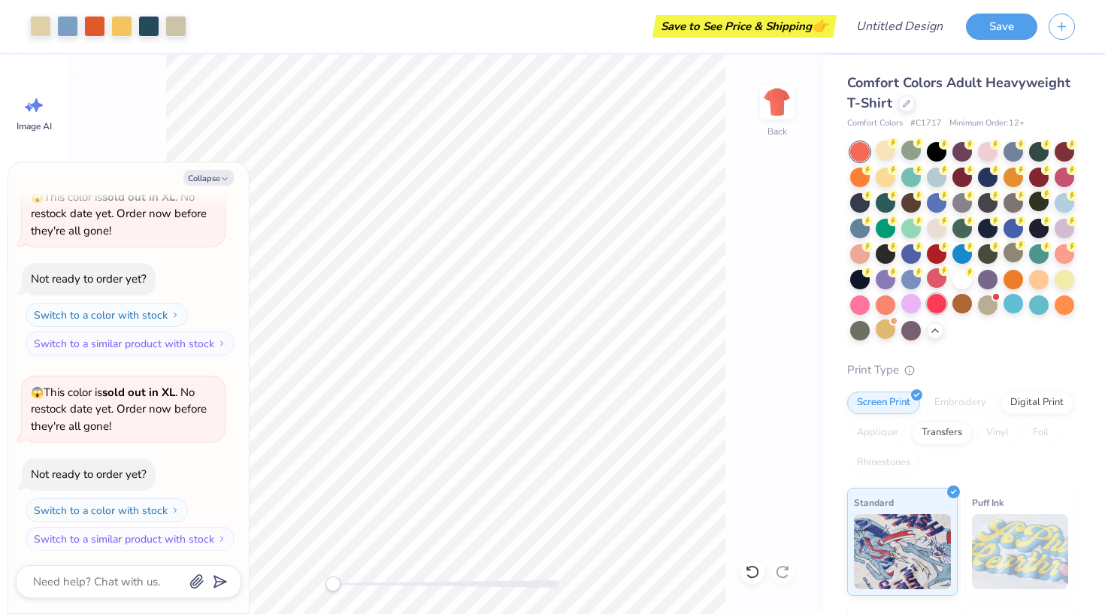
click at [934, 307] on div at bounding box center [937, 304] width 20 height 20
click at [858, 150] on div at bounding box center [860, 152] width 20 height 20
click at [887, 153] on div at bounding box center [886, 151] width 20 height 20
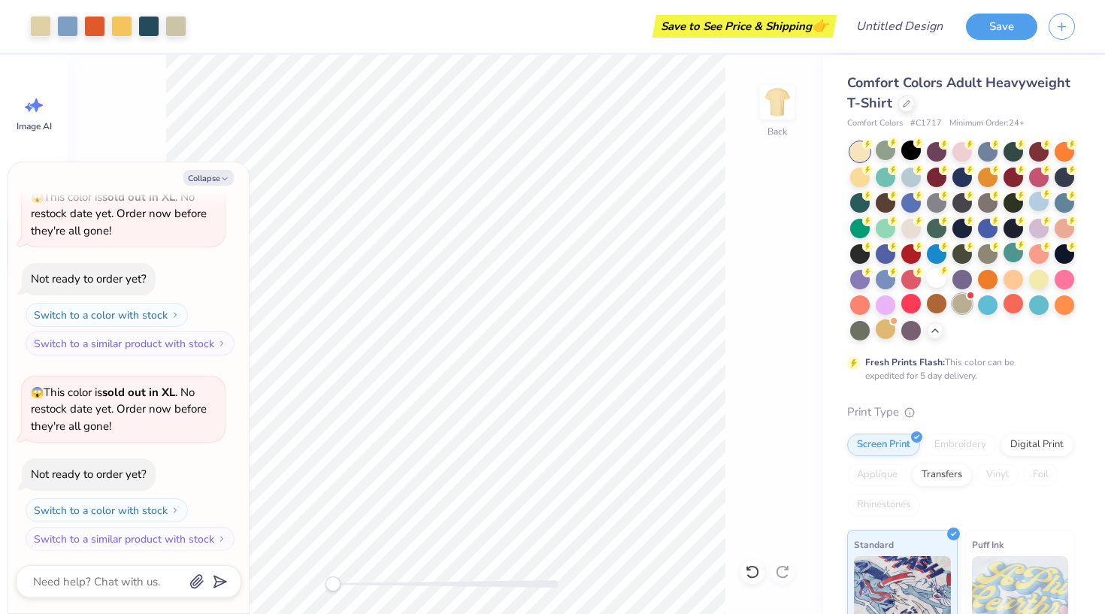
click at [961, 310] on div at bounding box center [962, 304] width 20 height 20
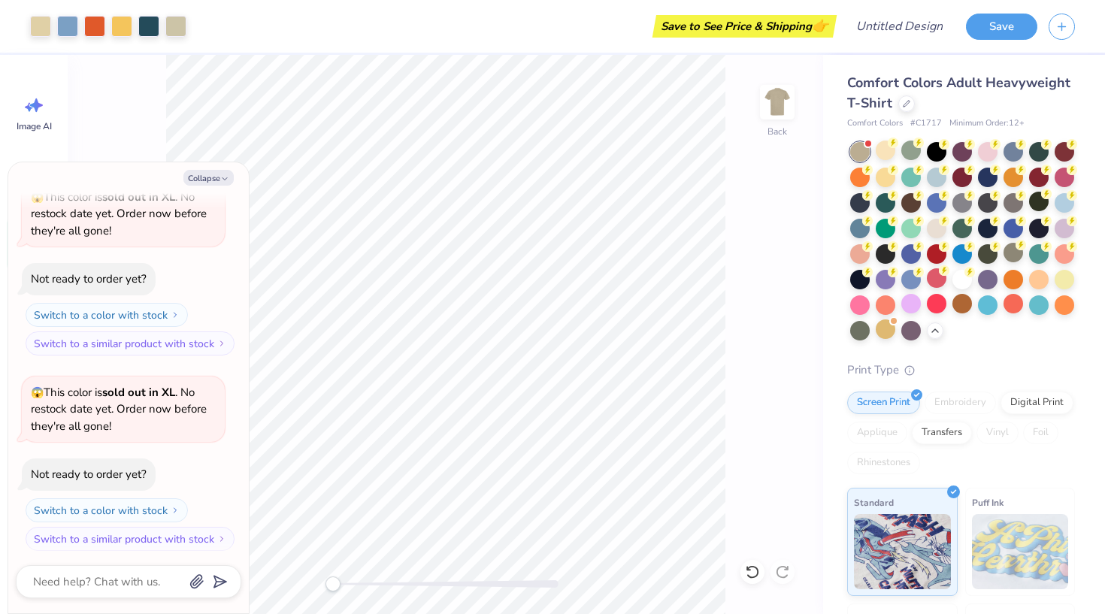
scroll to position [467, 0]
click at [891, 153] on div at bounding box center [886, 151] width 20 height 20
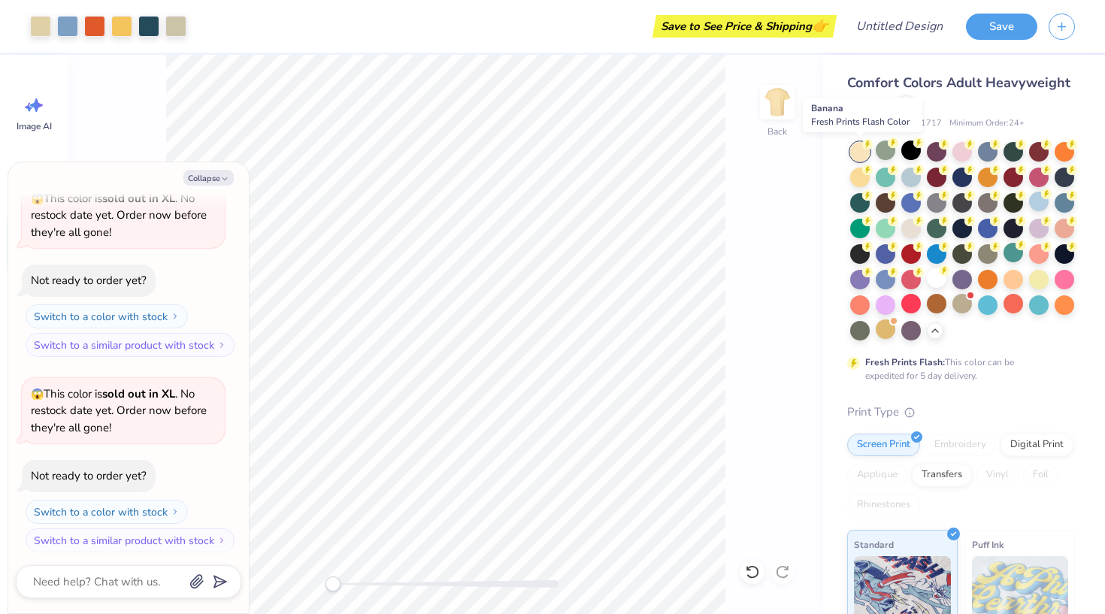
click at [858, 150] on div at bounding box center [860, 152] width 20 height 20
click at [958, 307] on div at bounding box center [962, 304] width 20 height 20
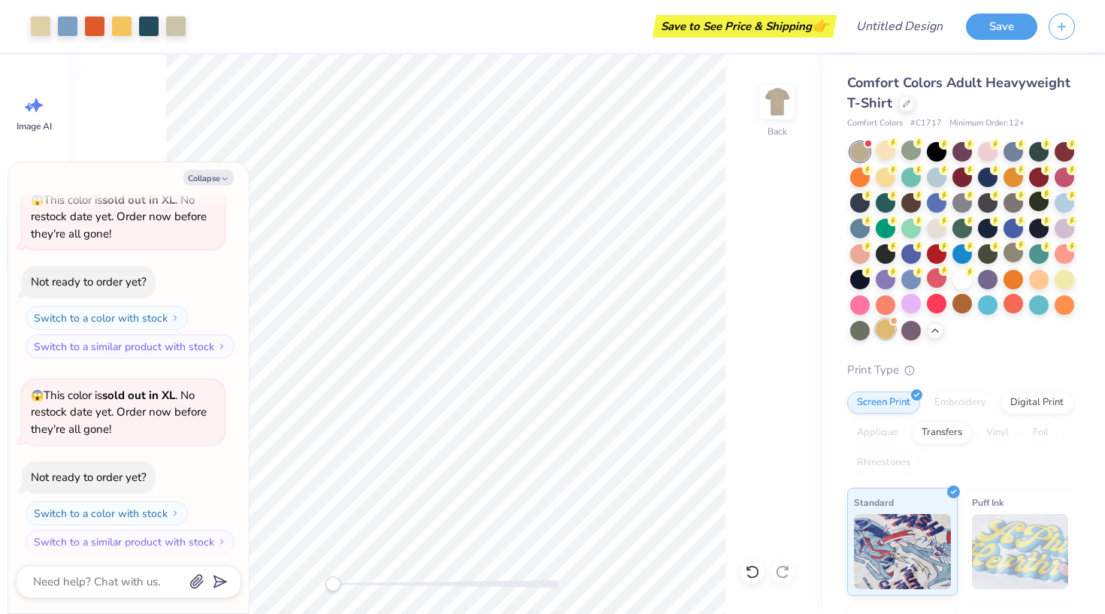
scroll to position [0, 0]
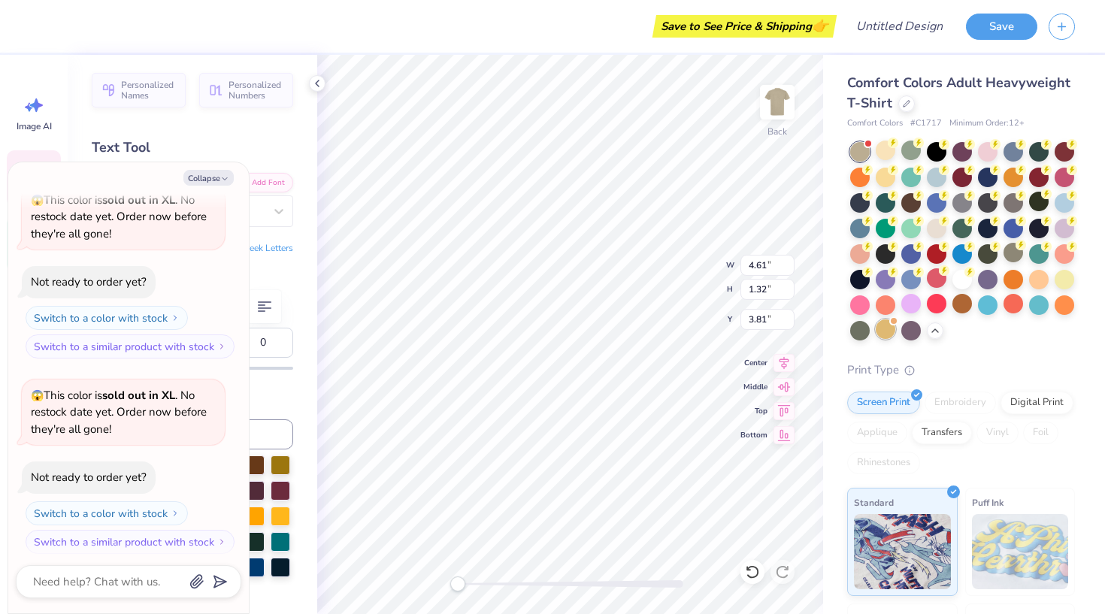
type textarea "x"
type input "6.53"
type input "2.21"
type input "3.23"
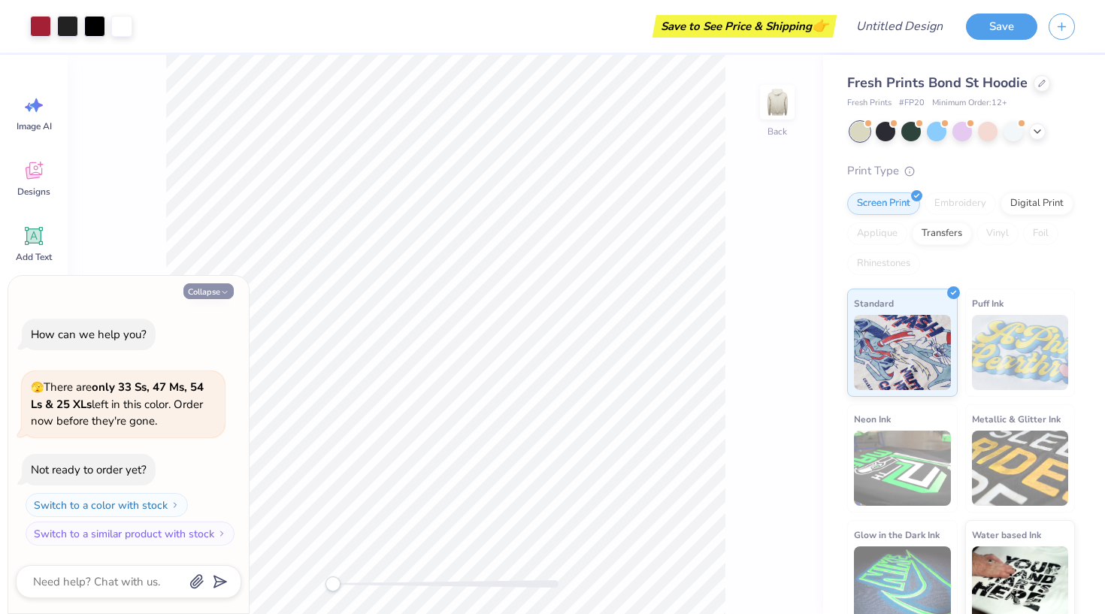
click at [217, 292] on button "Collapse" at bounding box center [208, 291] width 50 height 16
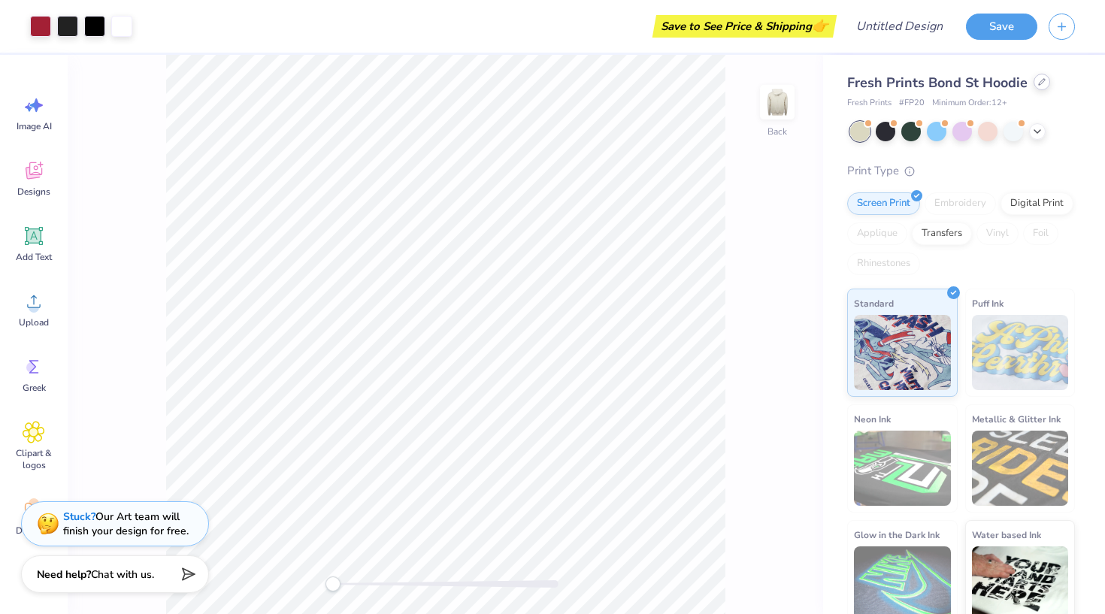
click at [1046, 83] on div at bounding box center [1042, 82] width 17 height 17
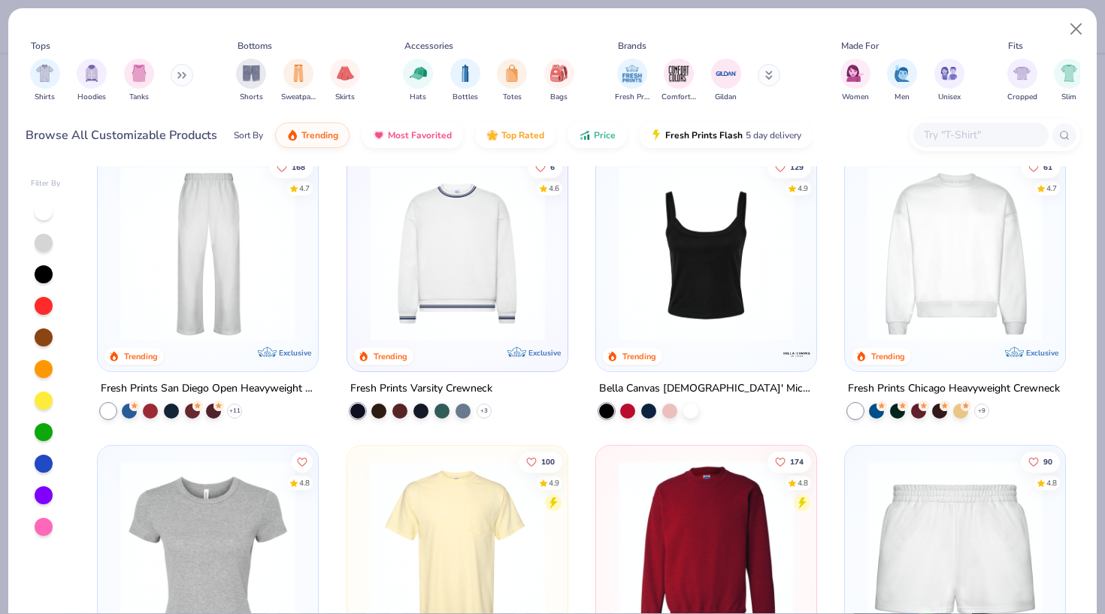
scroll to position [630, 0]
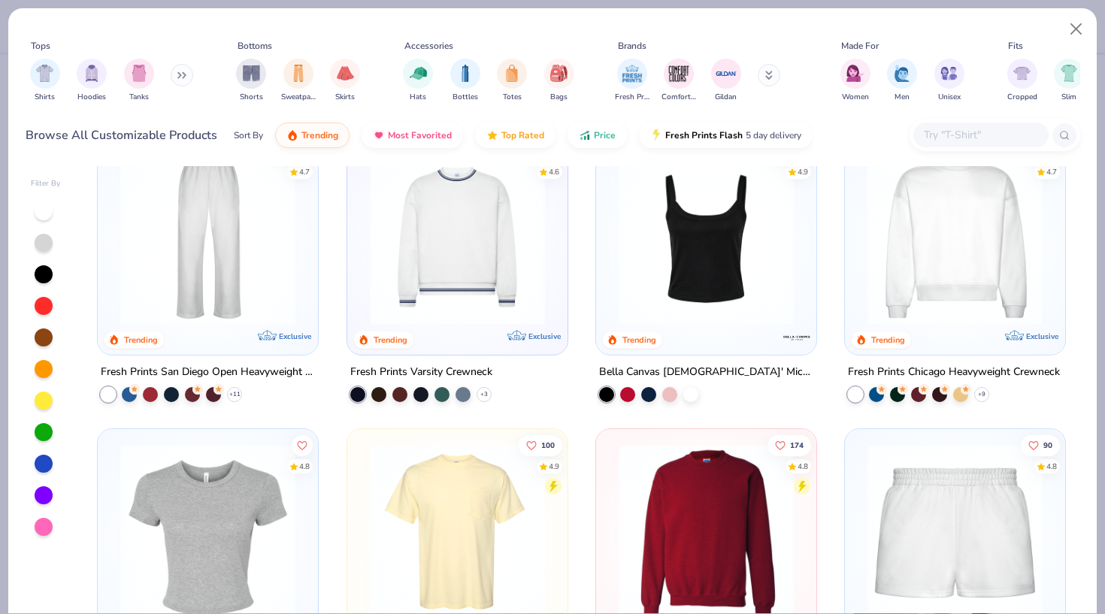
click at [937, 229] on img at bounding box center [955, 236] width 190 height 175
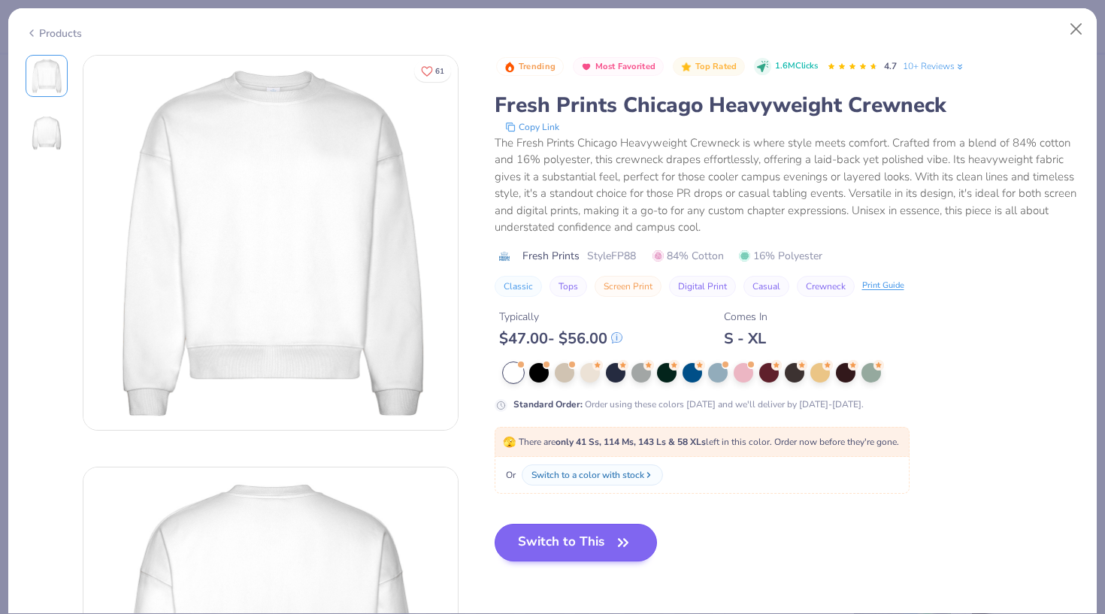
click at [597, 539] on button "Switch to This" at bounding box center [576, 543] width 163 height 38
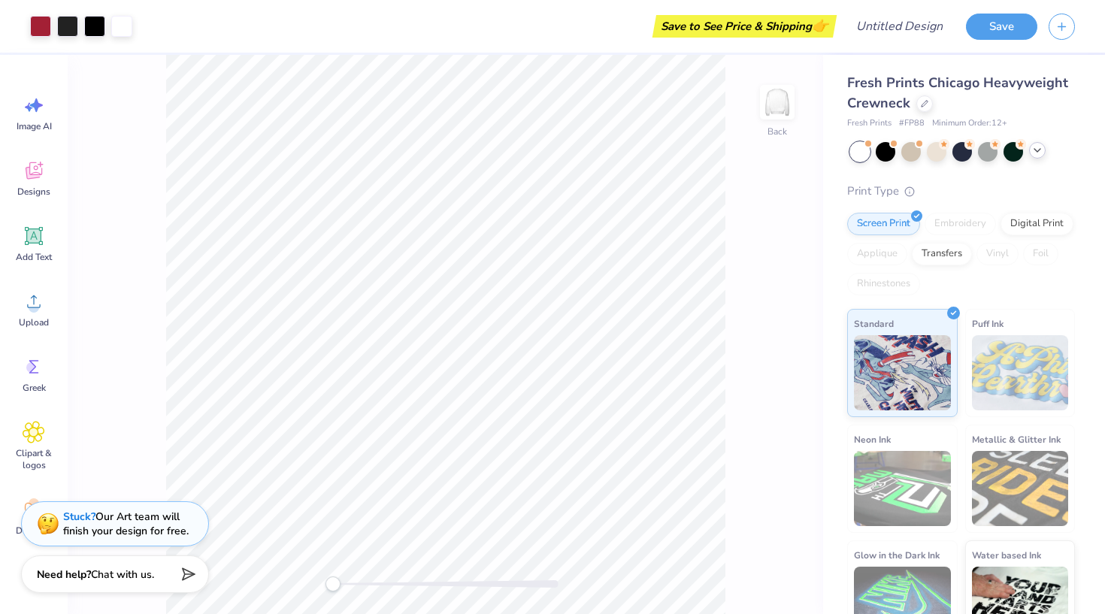
click at [1034, 156] on icon at bounding box center [1037, 150] width 12 height 12
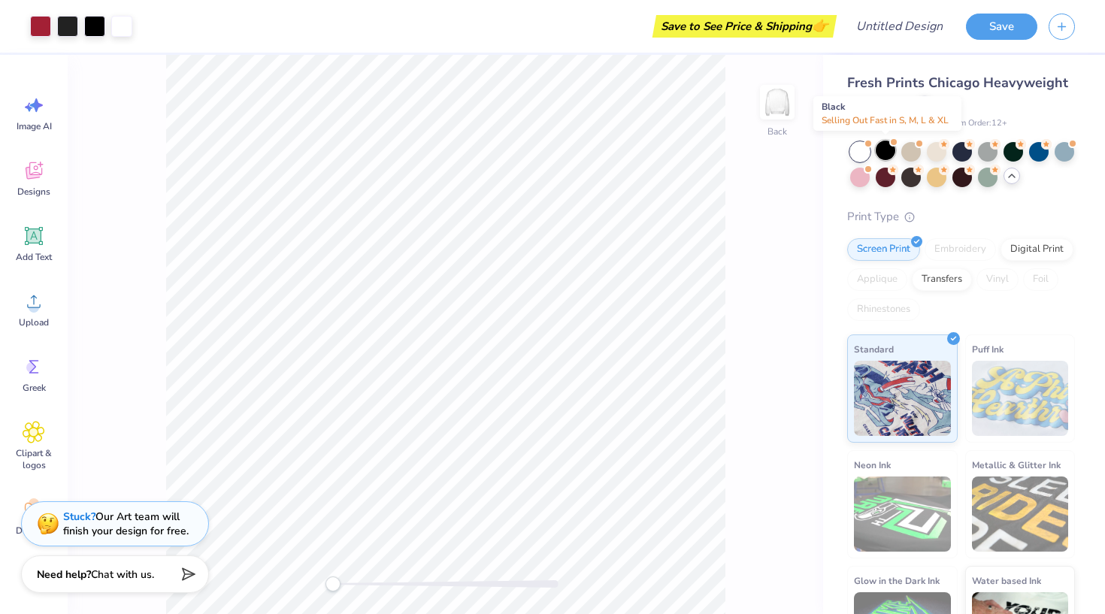
click at [884, 150] on div at bounding box center [886, 151] width 20 height 20
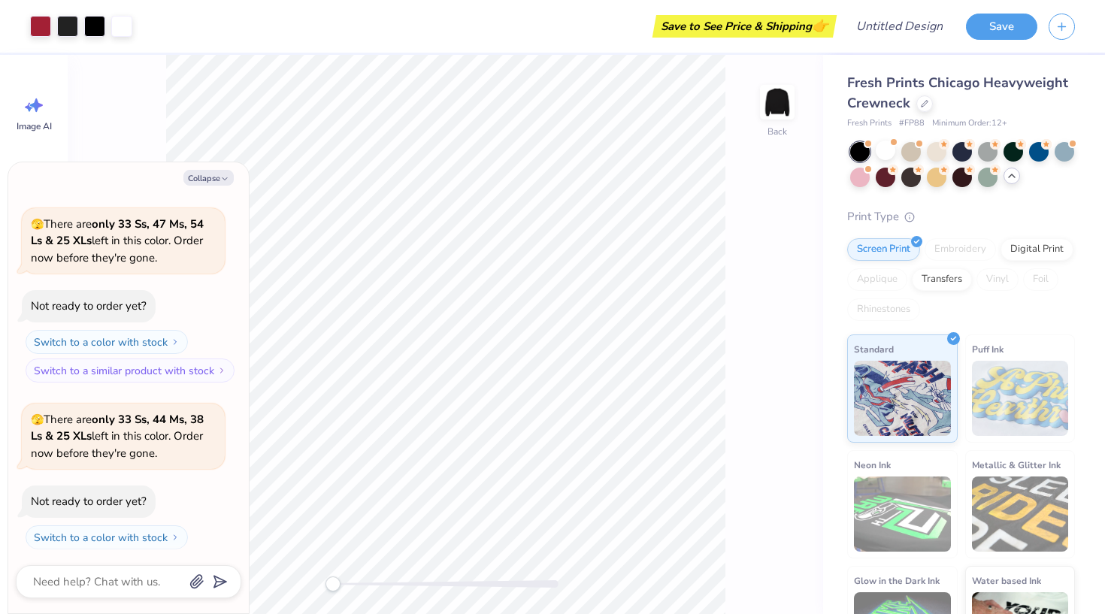
click at [867, 149] on div at bounding box center [860, 152] width 20 height 20
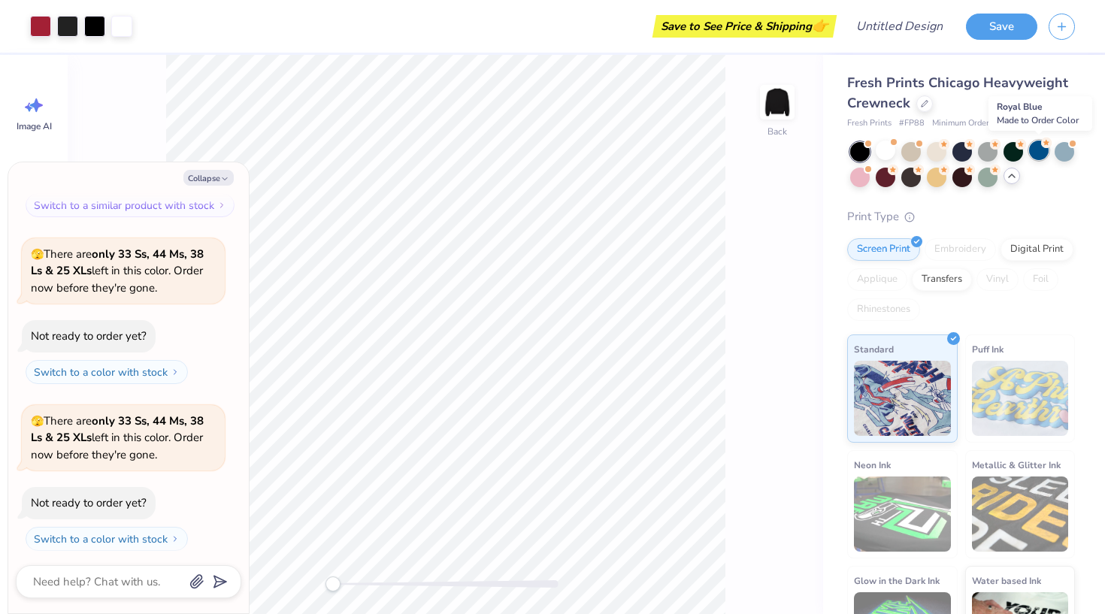
click at [1035, 148] on div at bounding box center [1039, 151] width 20 height 20
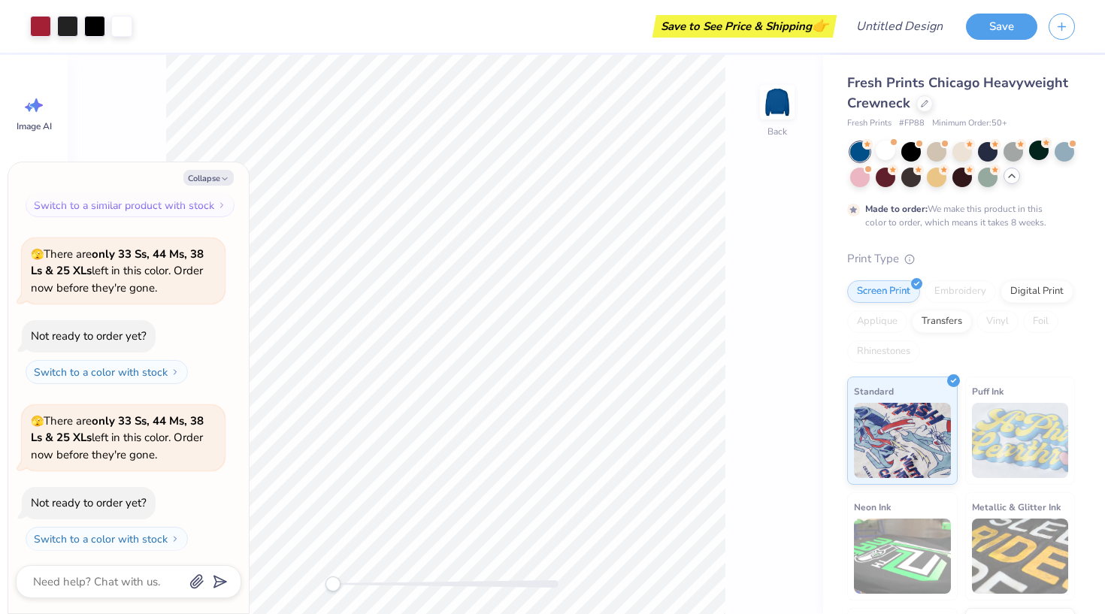
scroll to position [340, 0]
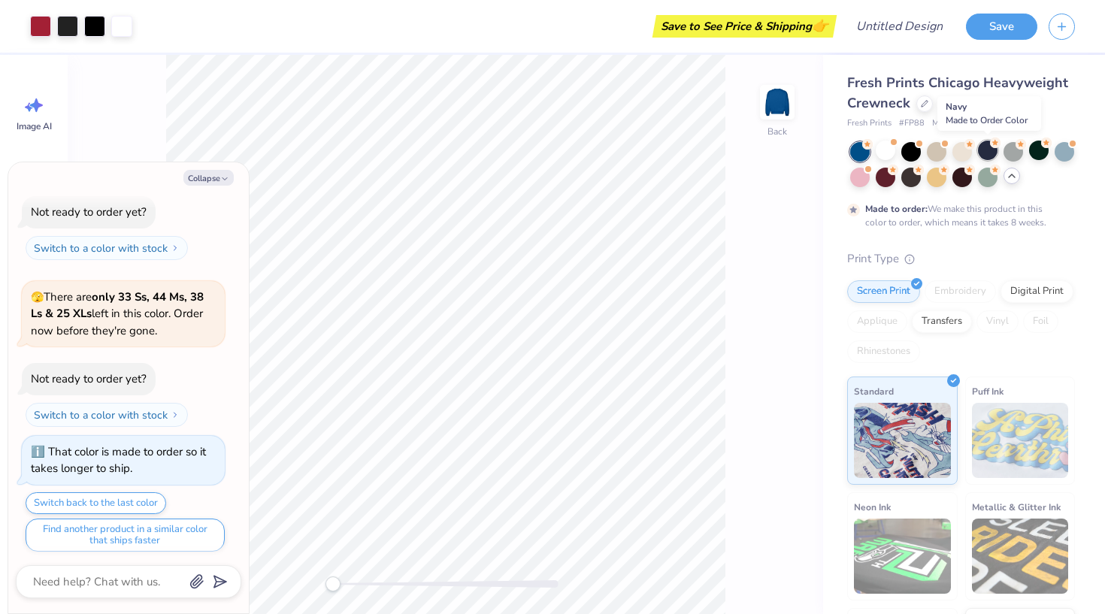
click at [985, 150] on div at bounding box center [988, 151] width 20 height 20
click at [216, 176] on button "Collapse" at bounding box center [208, 178] width 50 height 16
type textarea "x"
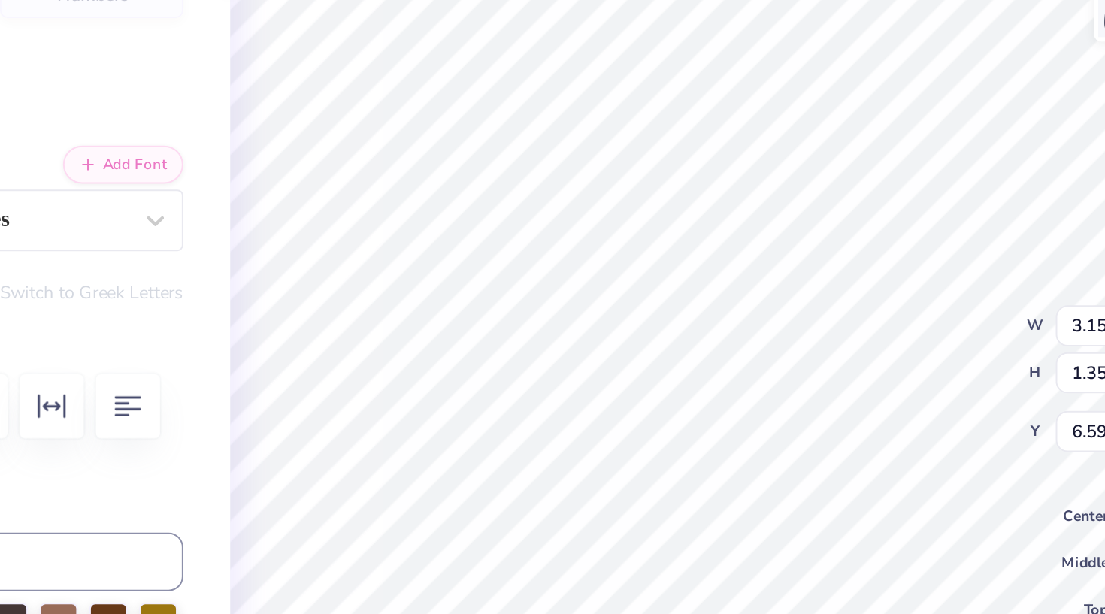
scroll to position [0, 0]
type textarea "c"
type textarea "Seek the"
type input "2.96"
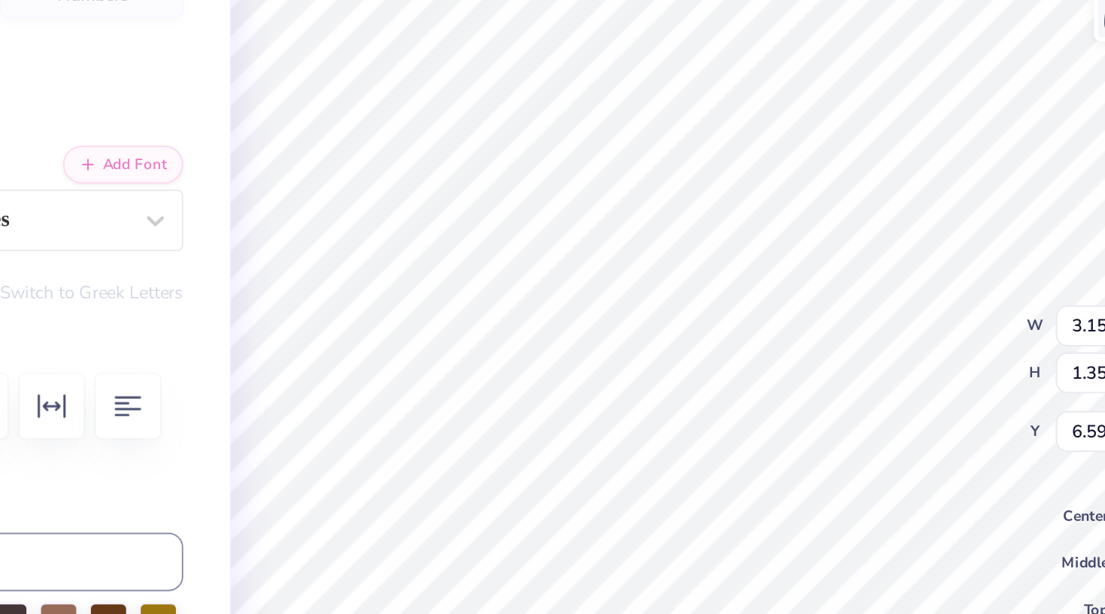
type input "1.31"
type input "7.54"
type textarea "C"
type textarea "Noblest"
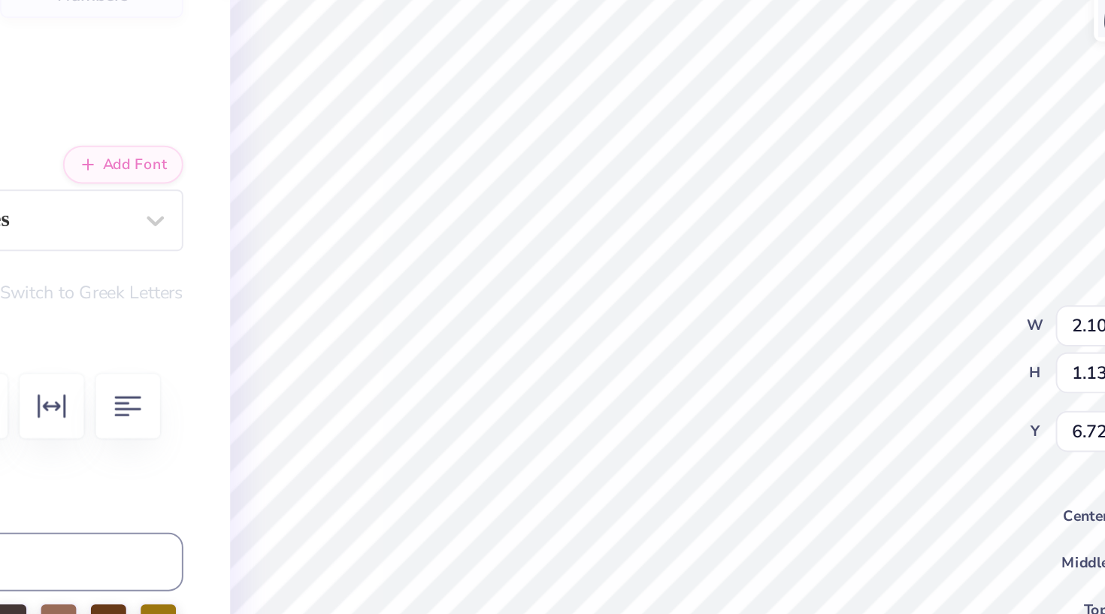
type textarea "S"
type textarea "Only the best"
type input "1.40"
type input "7.51"
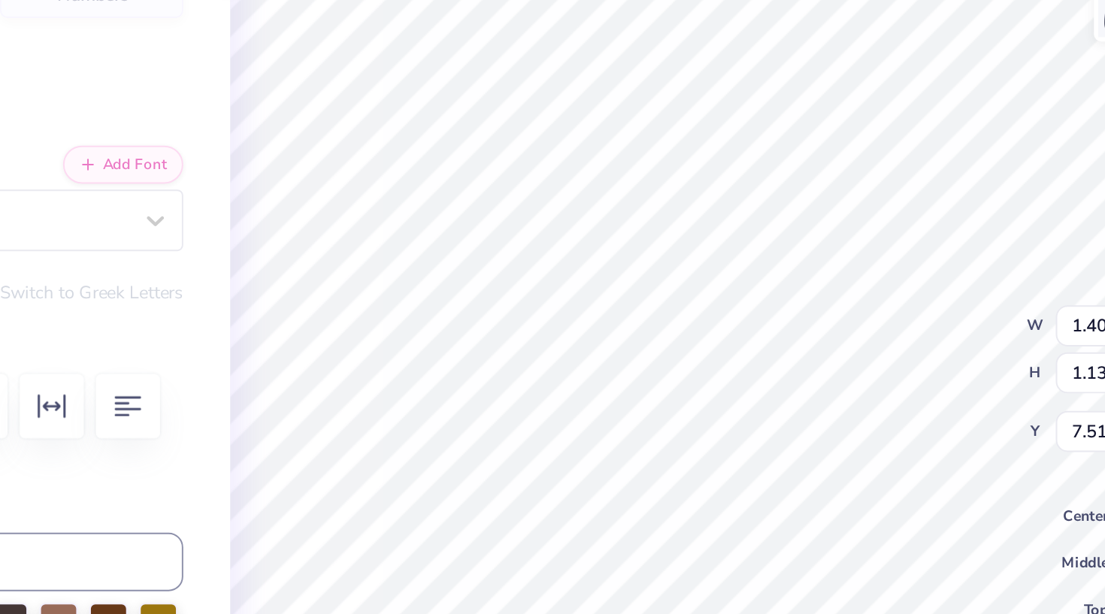
scroll to position [0, 0]
type textarea "g"
type textarea "Get Crowned!"
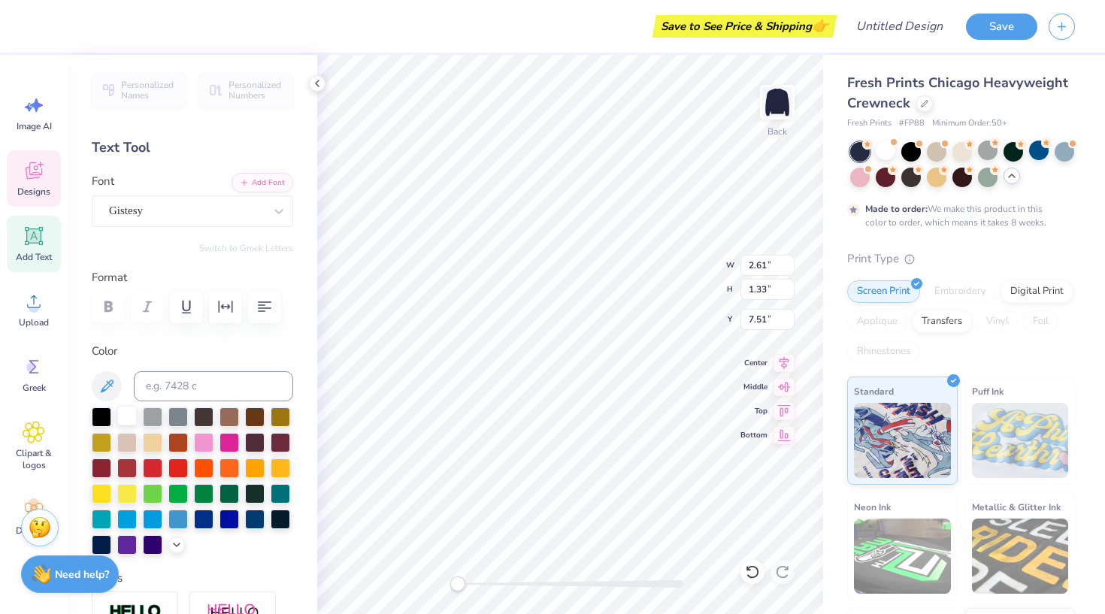
click at [122, 422] on div at bounding box center [127, 416] width 20 height 20
type input "3.44"
type input "1.49"
type input "6.54"
click at [126, 419] on div at bounding box center [127, 416] width 20 height 20
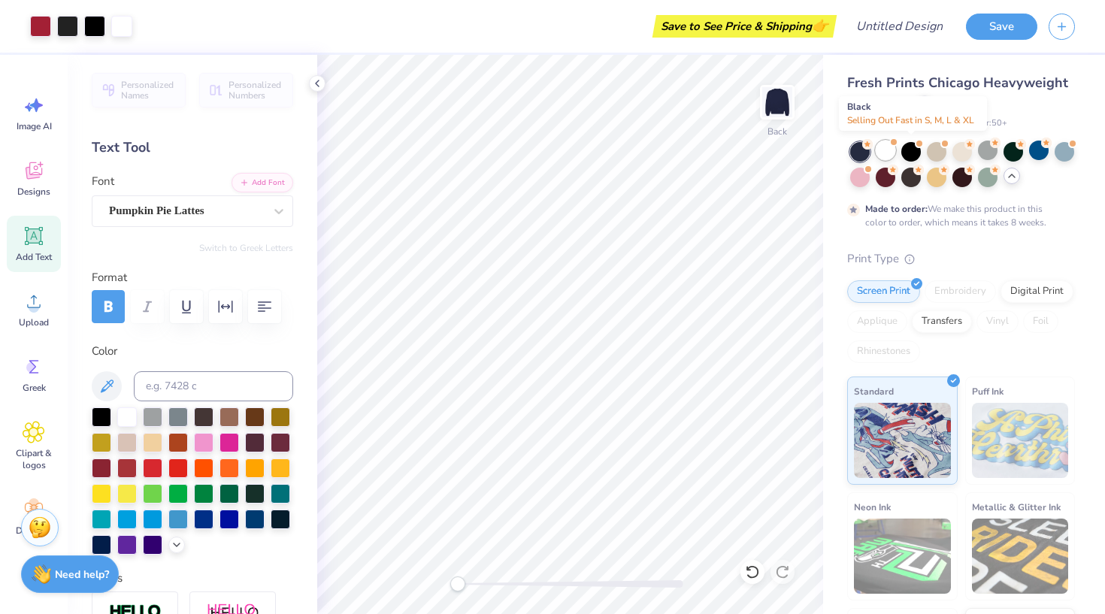
click at [889, 147] on div at bounding box center [886, 151] width 20 height 20
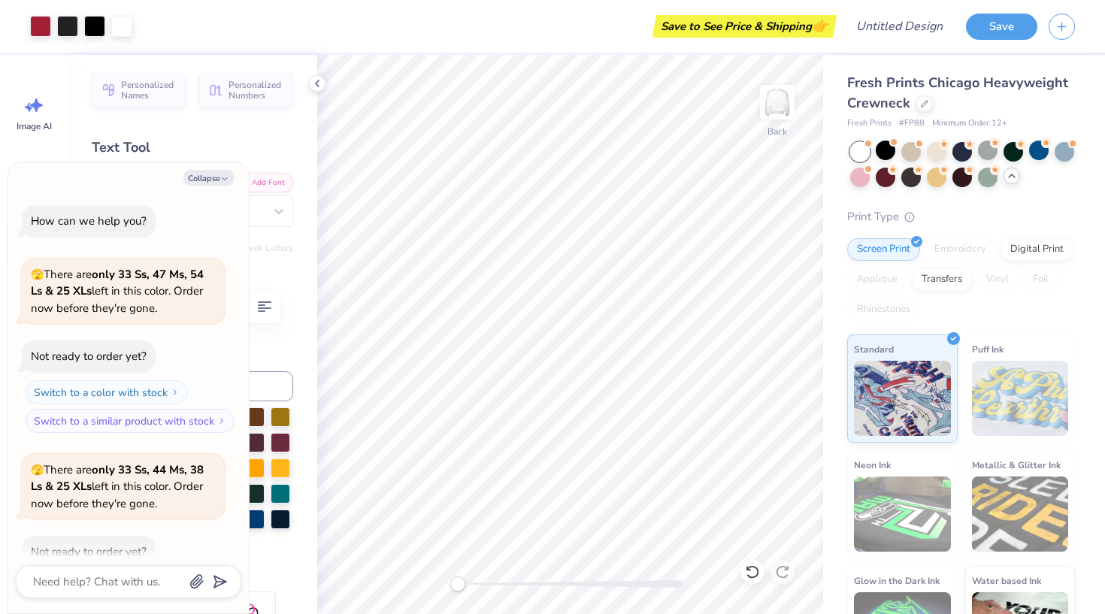
scroll to position [579, 0]
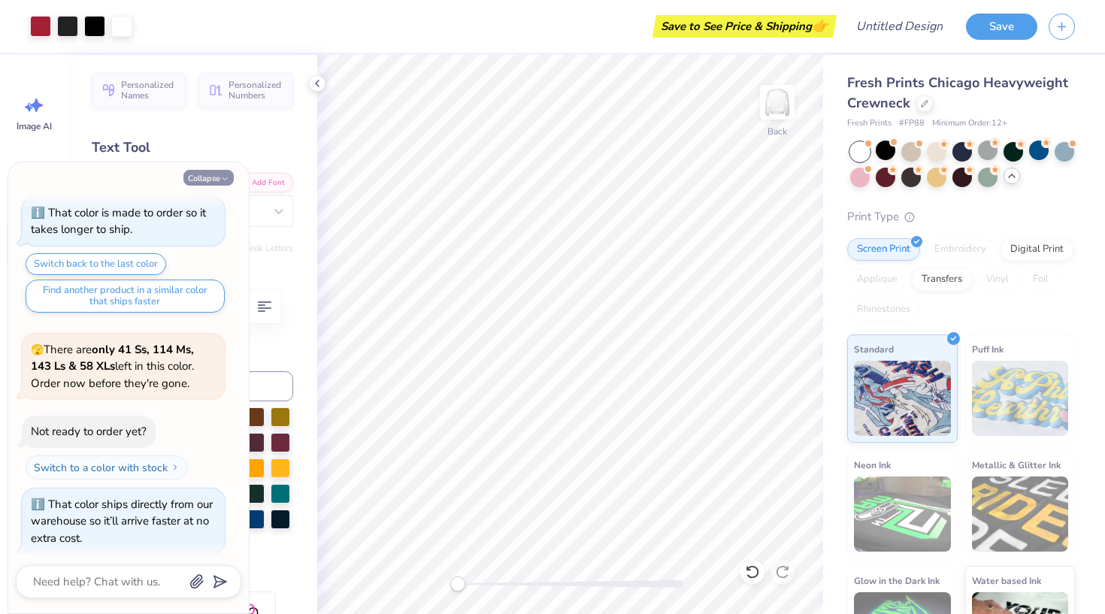
click at [226, 181] on icon "button" at bounding box center [224, 178] width 9 height 9
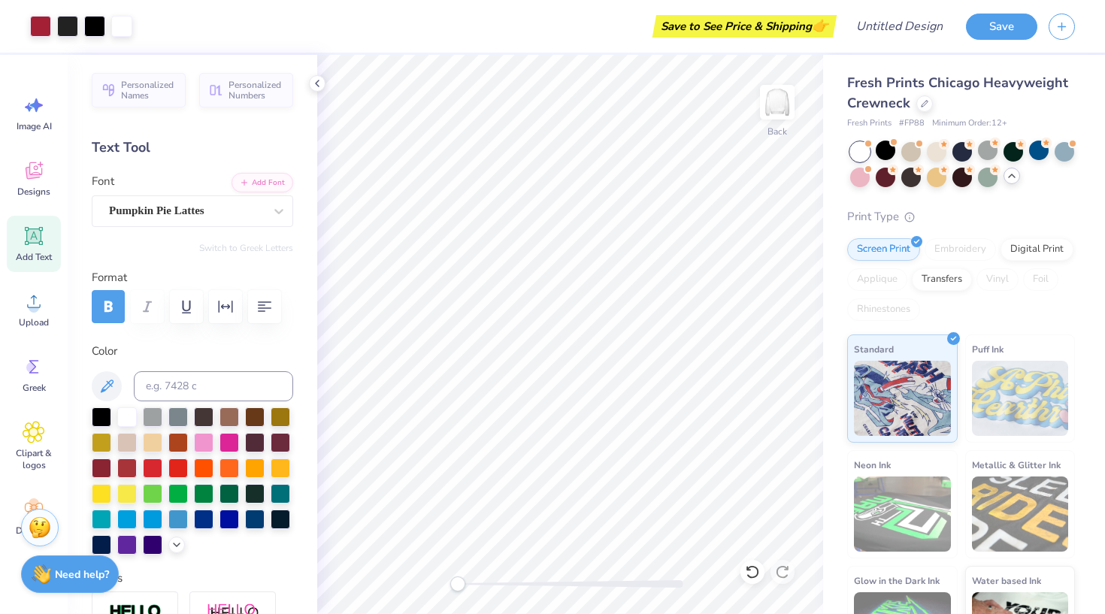
type textarea "x"
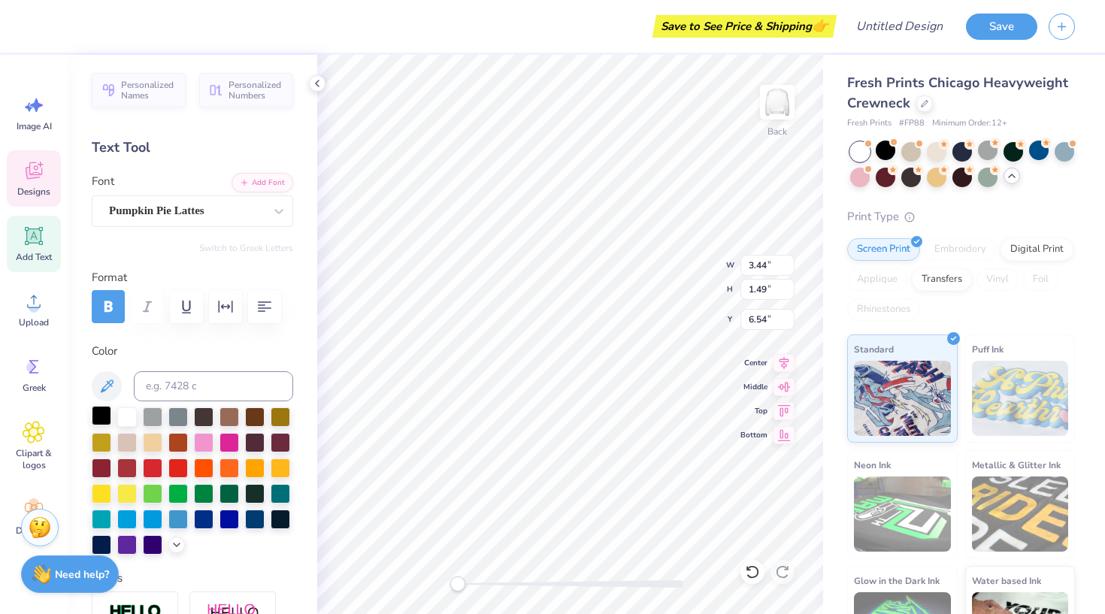
click at [101, 415] on div at bounding box center [102, 416] width 20 height 20
type input "2.61"
type input "1.33"
type input "7.51"
click at [100, 421] on div at bounding box center [102, 416] width 20 height 20
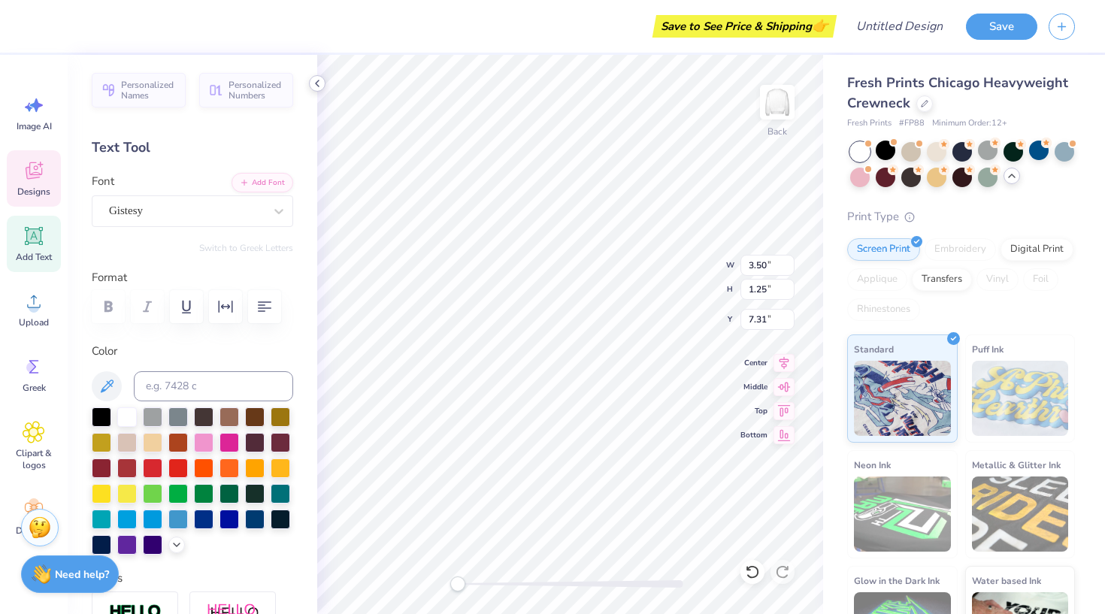
scroll to position [0, 0]
type textarea "C"
type textarea "Zeta Tau Alpha"
type input "2.35"
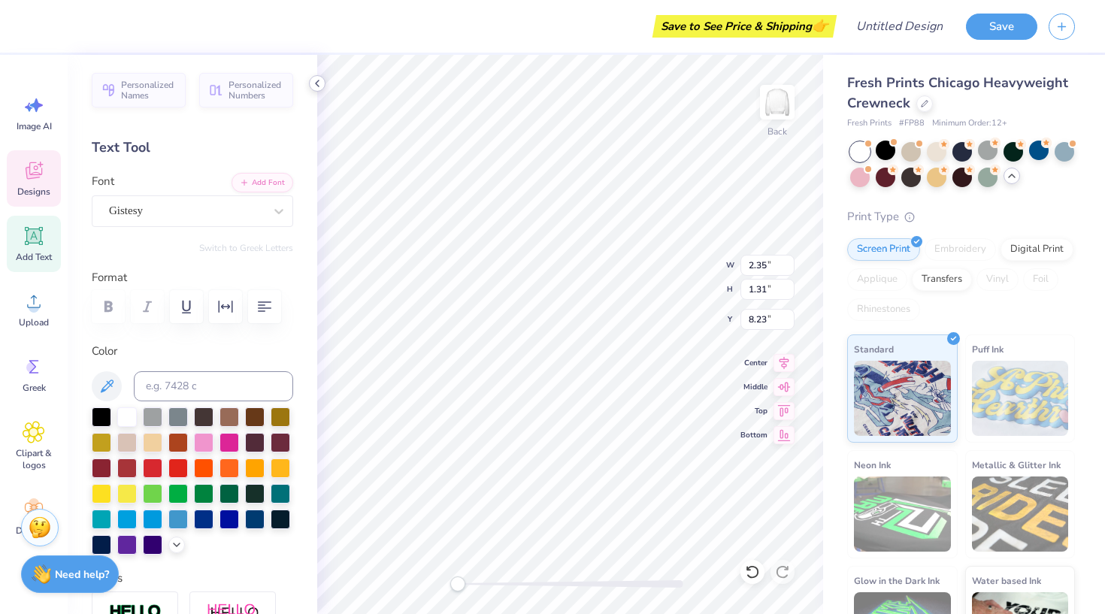
type input "1.31"
type input "8.23"
type textarea "Alpha Beta,"
type input "1.23"
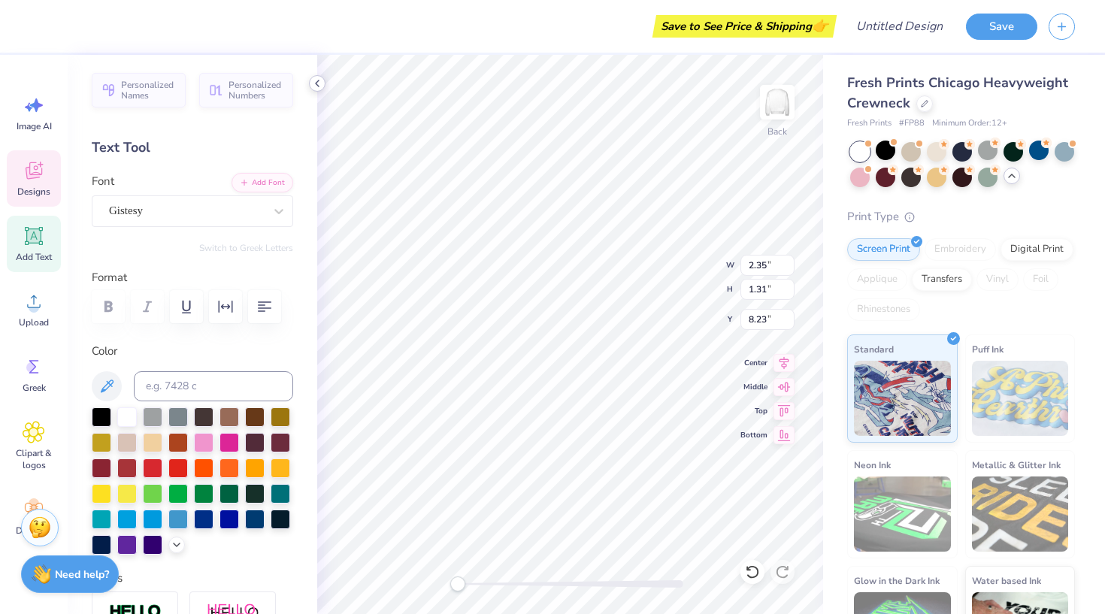
type input "1.35"
type input "9.25"
type input "3.81"
type input "1.94"
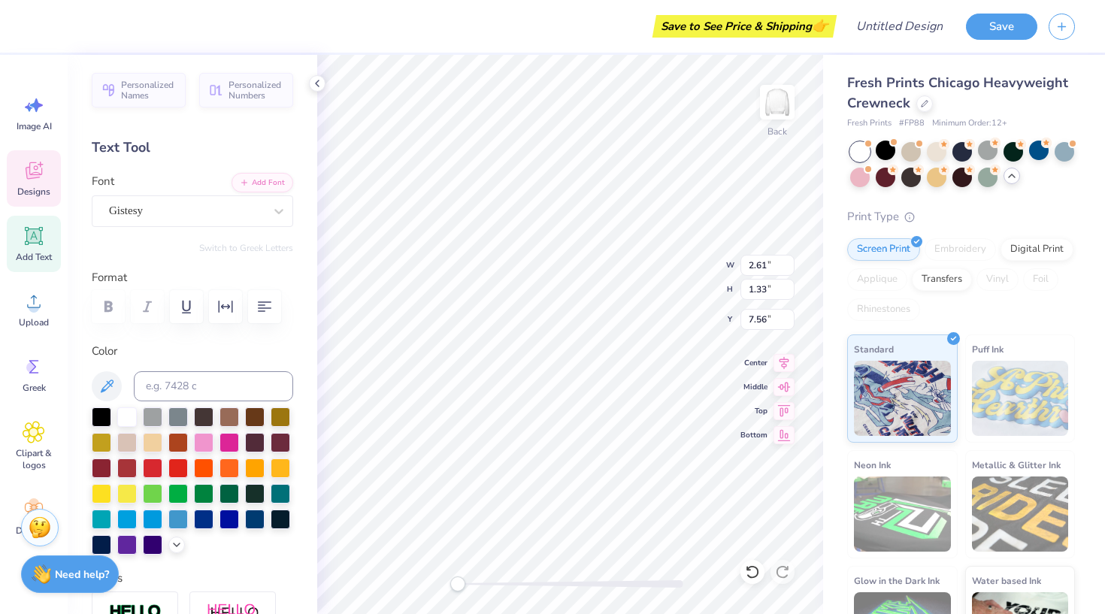
type input "6.92"
type input "3.18"
type input "1.05"
type input "7.99"
type input "3.81"
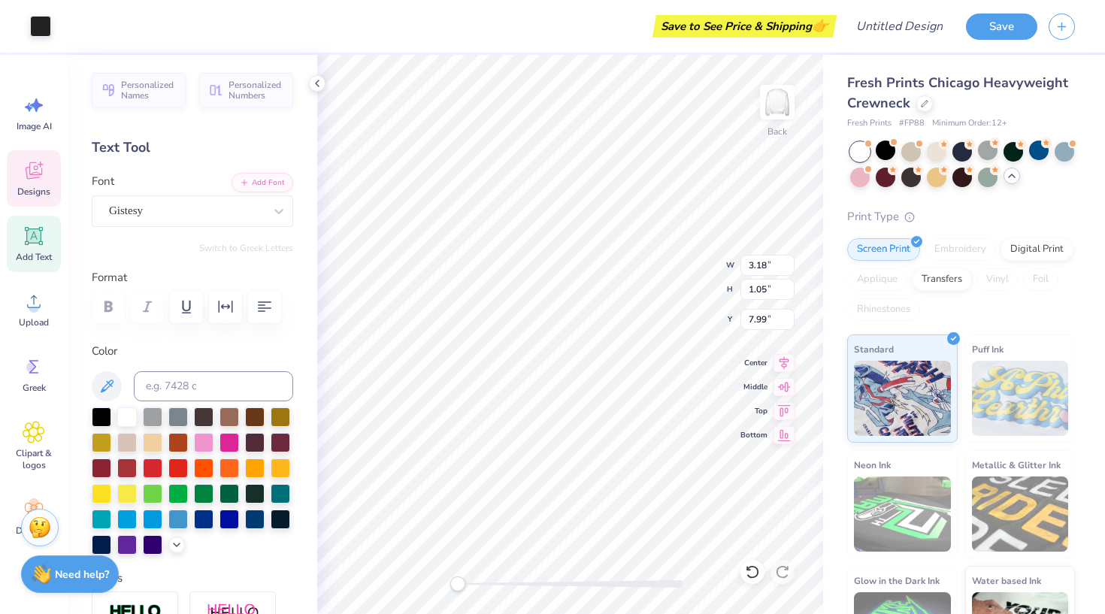
type input "1.94"
type input "6.38"
